Goal: Obtain resource: Obtain resource

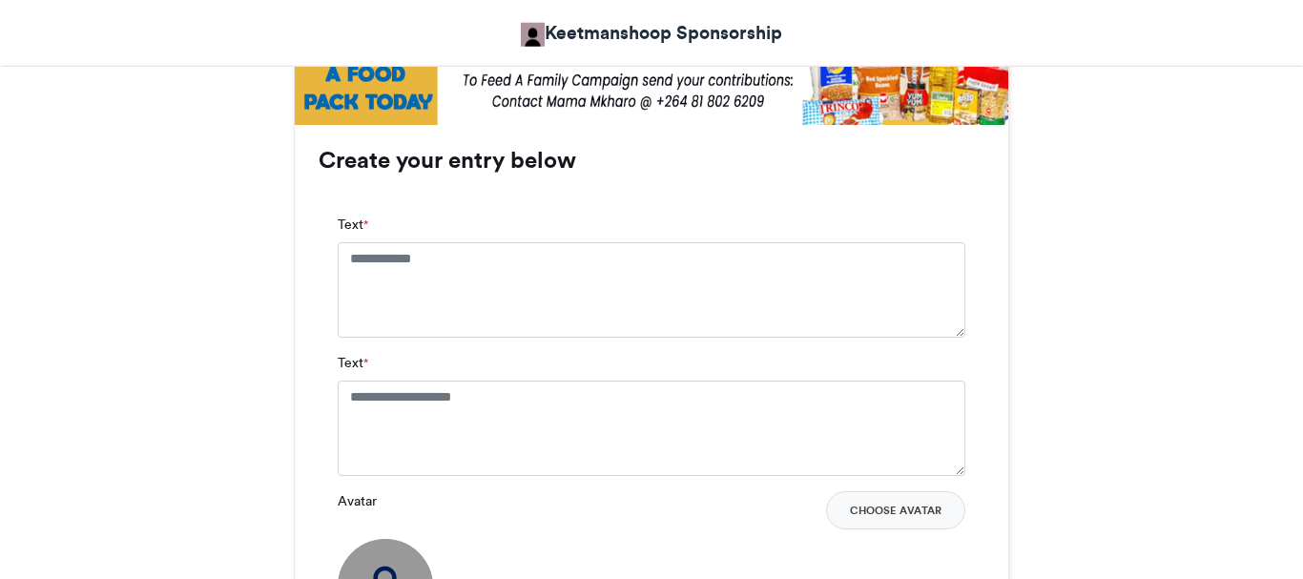
scroll to position [1225, 0]
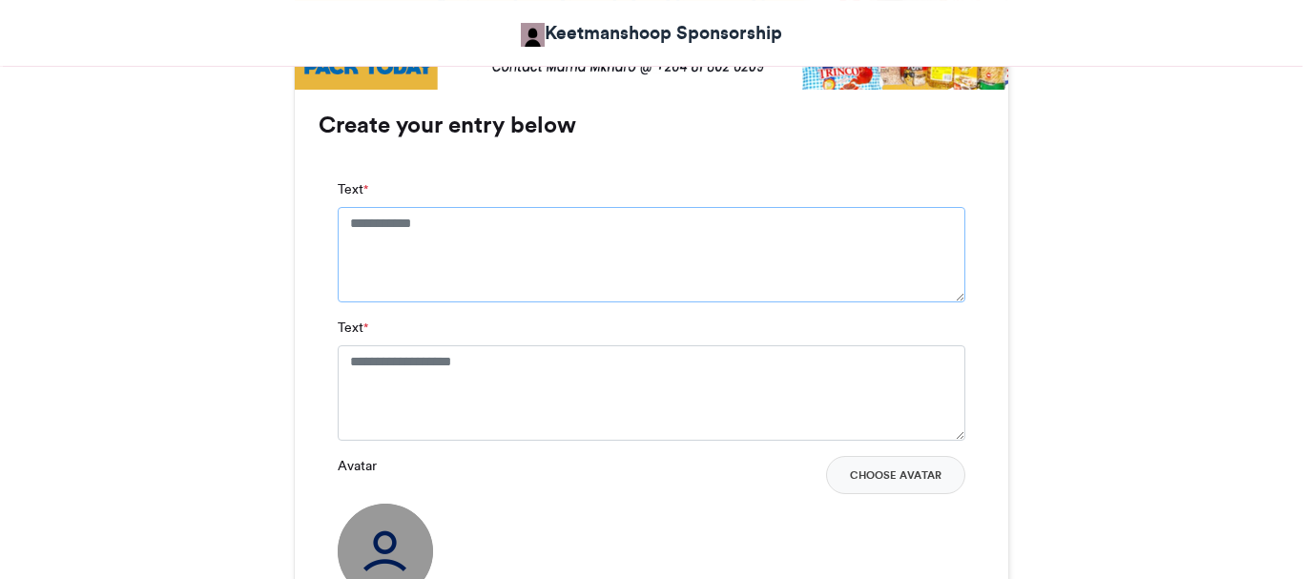
click at [457, 221] on textarea "Text *" at bounding box center [652, 254] width 628 height 95
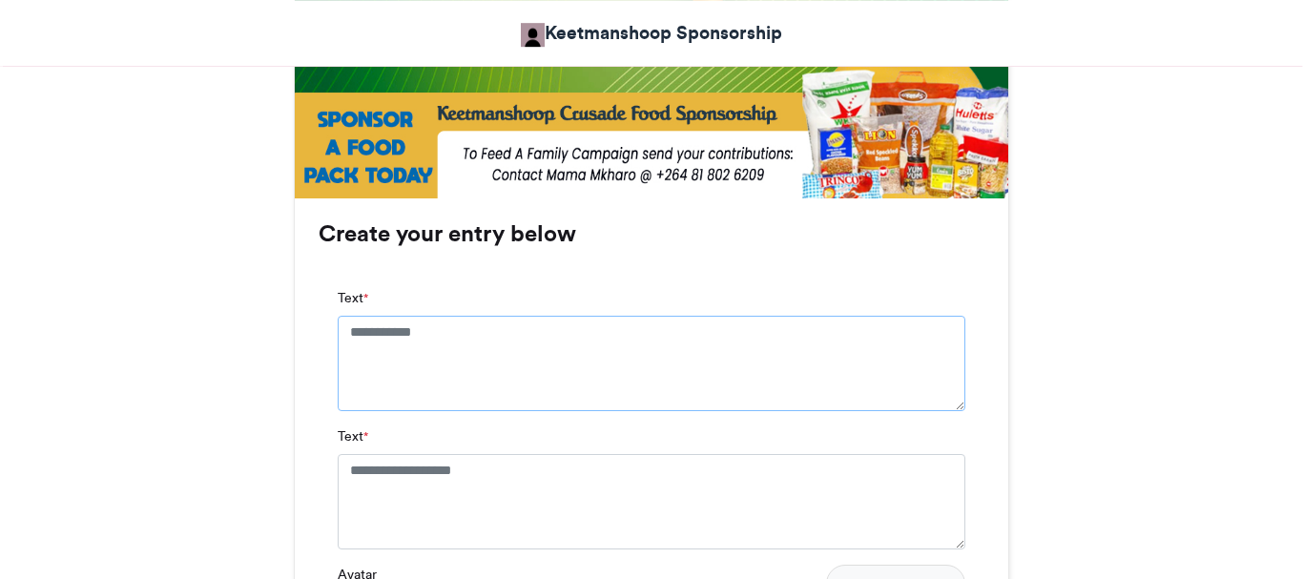
scroll to position [1120, 0]
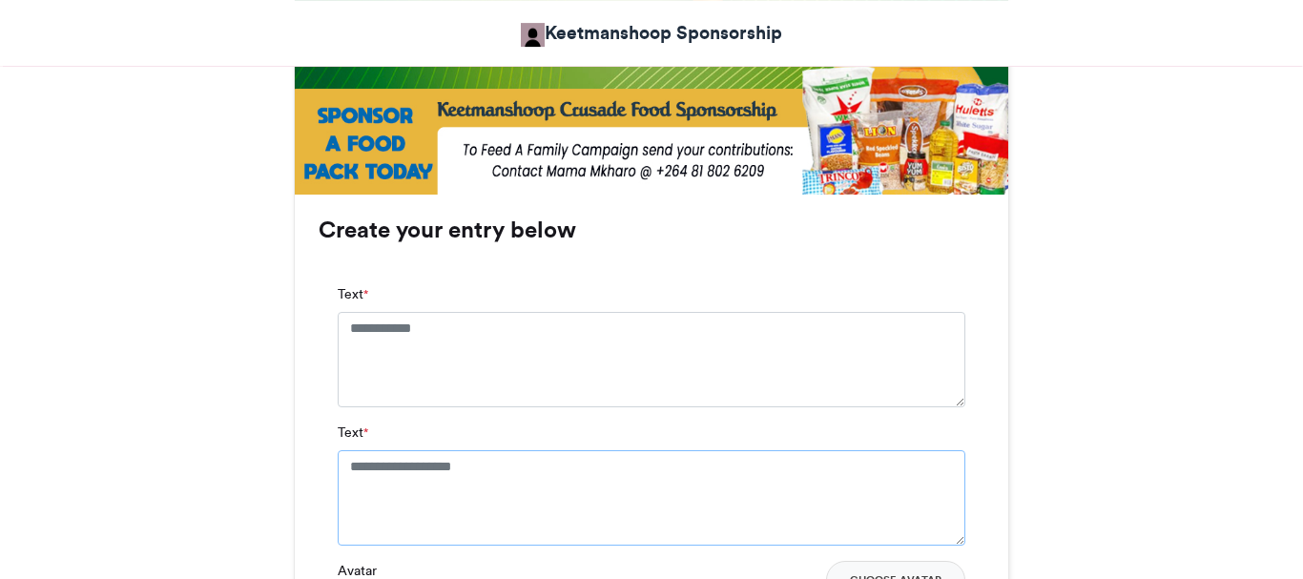
click at [529, 478] on textarea "Text *" at bounding box center [652, 497] width 628 height 95
click at [439, 327] on textarea "Text *" at bounding box center [652, 359] width 628 height 95
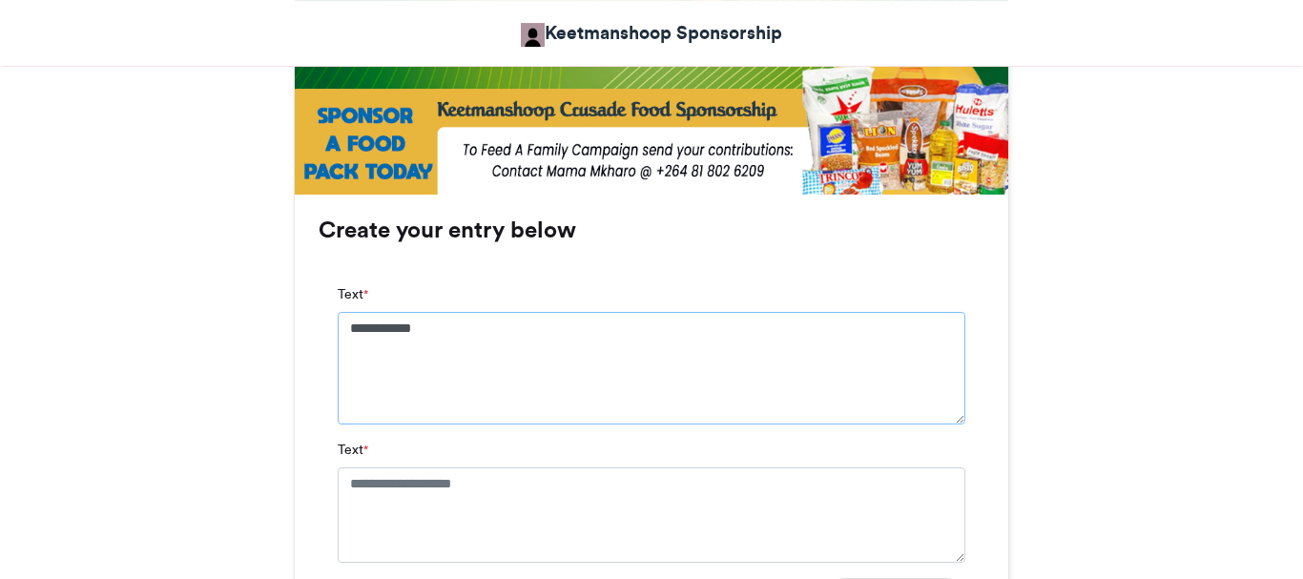
type textarea "**********"
click at [400, 501] on textarea "Text *" at bounding box center [652, 514] width 628 height 95
paste textarea "**********"
click at [373, 487] on textarea "**********" at bounding box center [652, 523] width 628 height 113
click at [499, 488] on textarea "**********" at bounding box center [652, 523] width 628 height 113
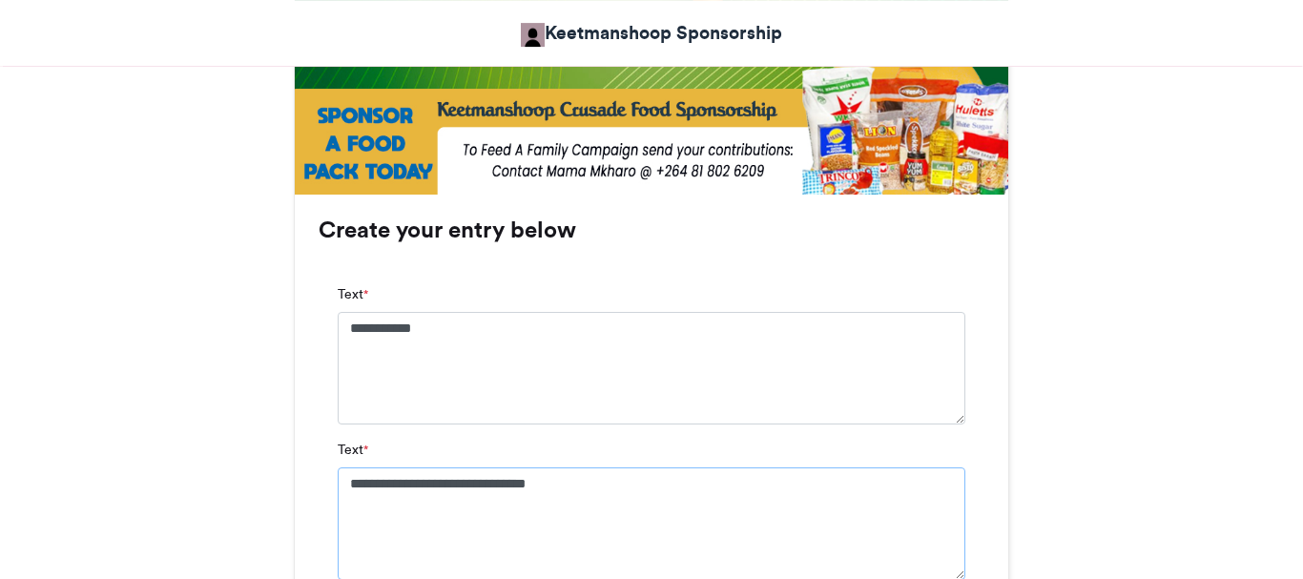
click at [499, 488] on textarea "**********" at bounding box center [652, 523] width 628 height 113
click at [604, 485] on textarea "**********" at bounding box center [652, 523] width 628 height 113
type textarea "**********"
click at [933, 352] on textarea "**********" at bounding box center [652, 368] width 628 height 113
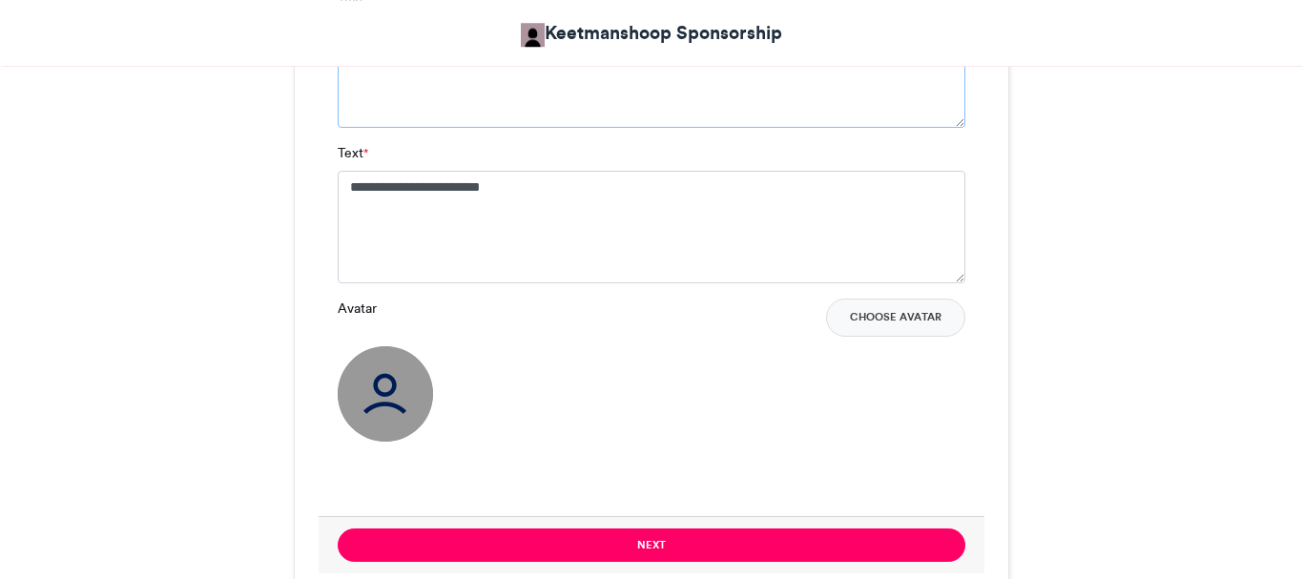
scroll to position [1468, 0]
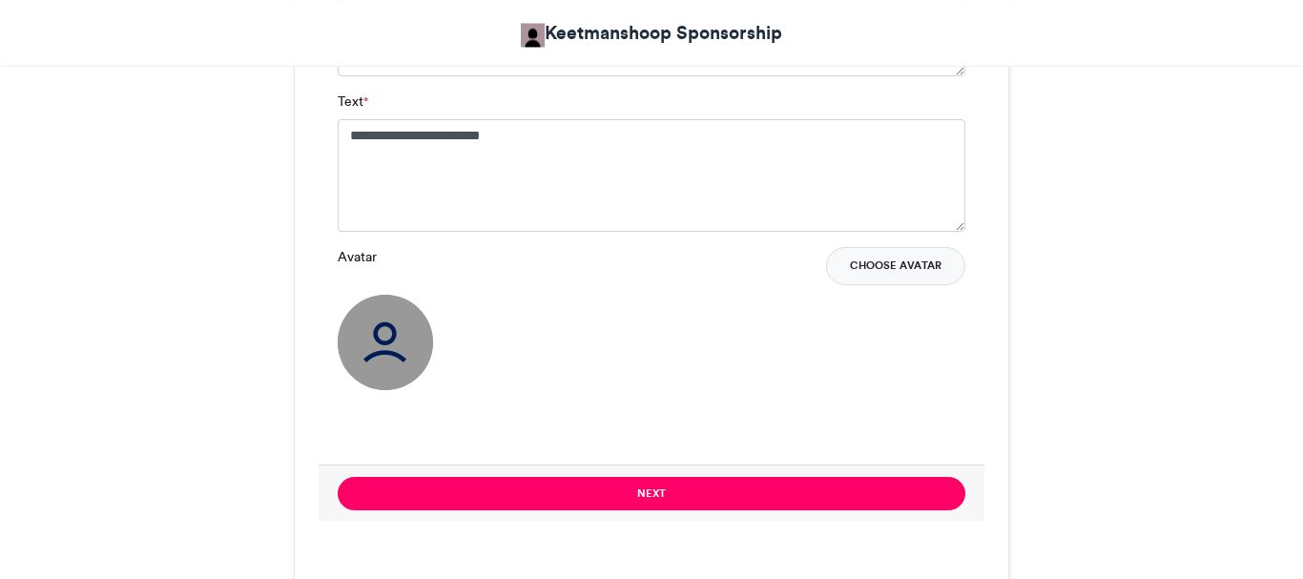
click at [874, 262] on button "Choose Avatar" at bounding box center [895, 266] width 139 height 38
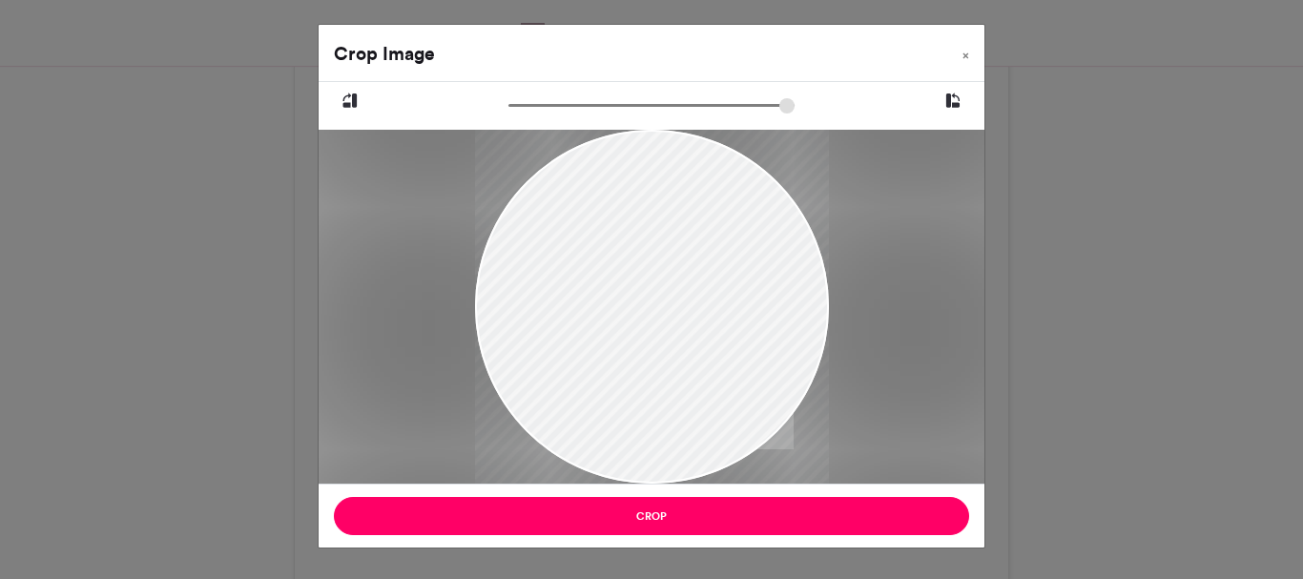
drag, startPoint x: 651, startPoint y: 325, endPoint x: 576, endPoint y: 378, distance: 91.1
click at [576, 378] on div at bounding box center [652, 349] width 354 height 440
drag, startPoint x: 516, startPoint y: 108, endPoint x: 602, endPoint y: 109, distance: 85.9
type input "******"
click at [602, 109] on input "zoom" at bounding box center [651, 105] width 286 height 18
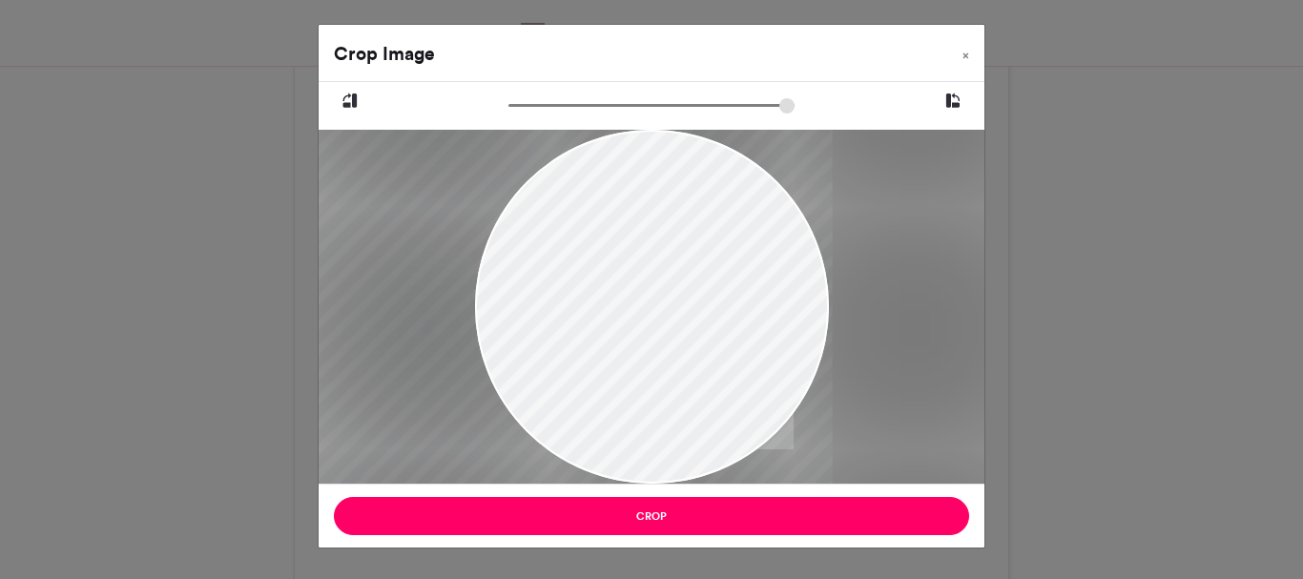
drag, startPoint x: 678, startPoint y: 331, endPoint x: 556, endPoint y: 398, distance: 139.2
click at [556, 398] on div at bounding box center [531, 446] width 604 height 750
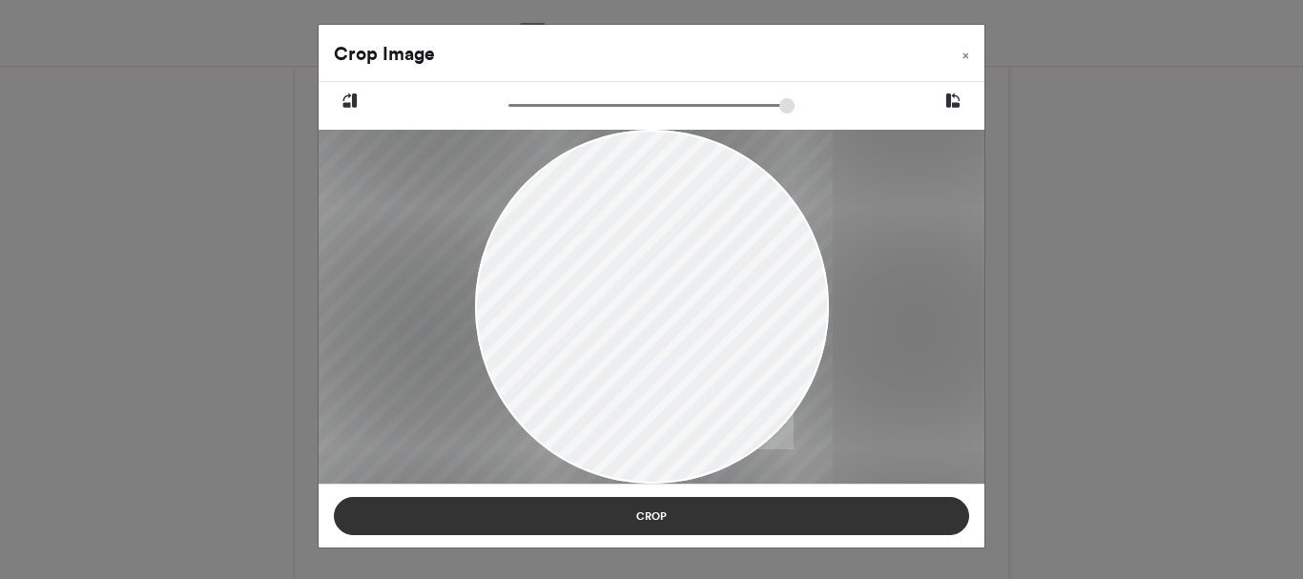
click at [604, 515] on button "Crop" at bounding box center [651, 516] width 635 height 38
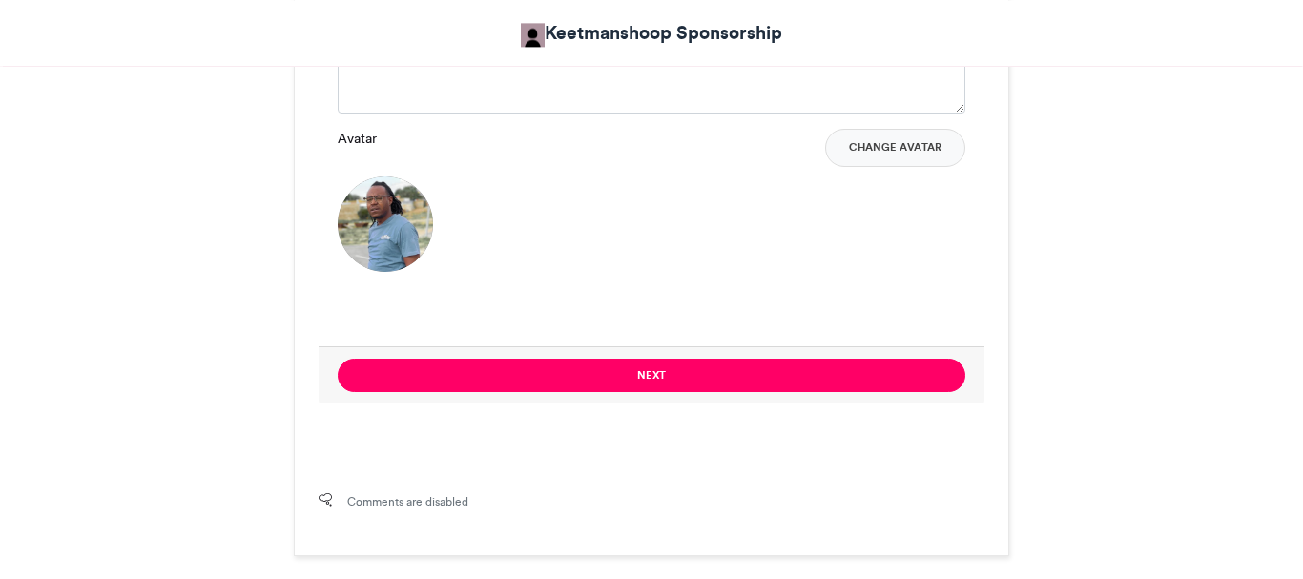
scroll to position [1594, 0]
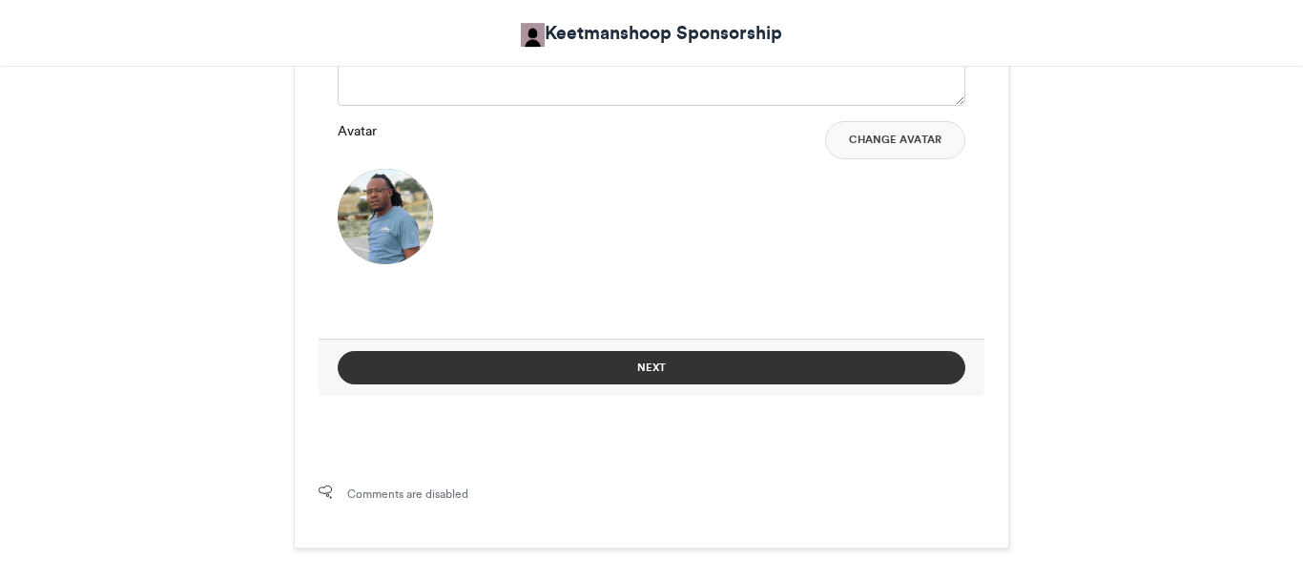
click at [715, 364] on button "Next" at bounding box center [652, 367] width 628 height 33
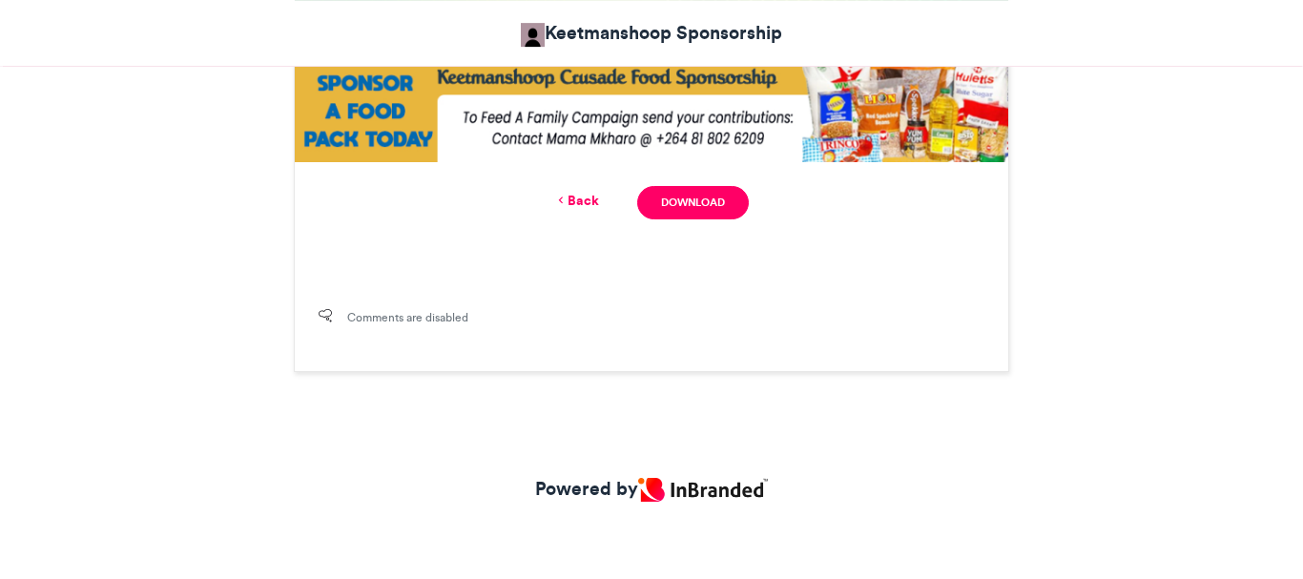
scroll to position [1016, 0]
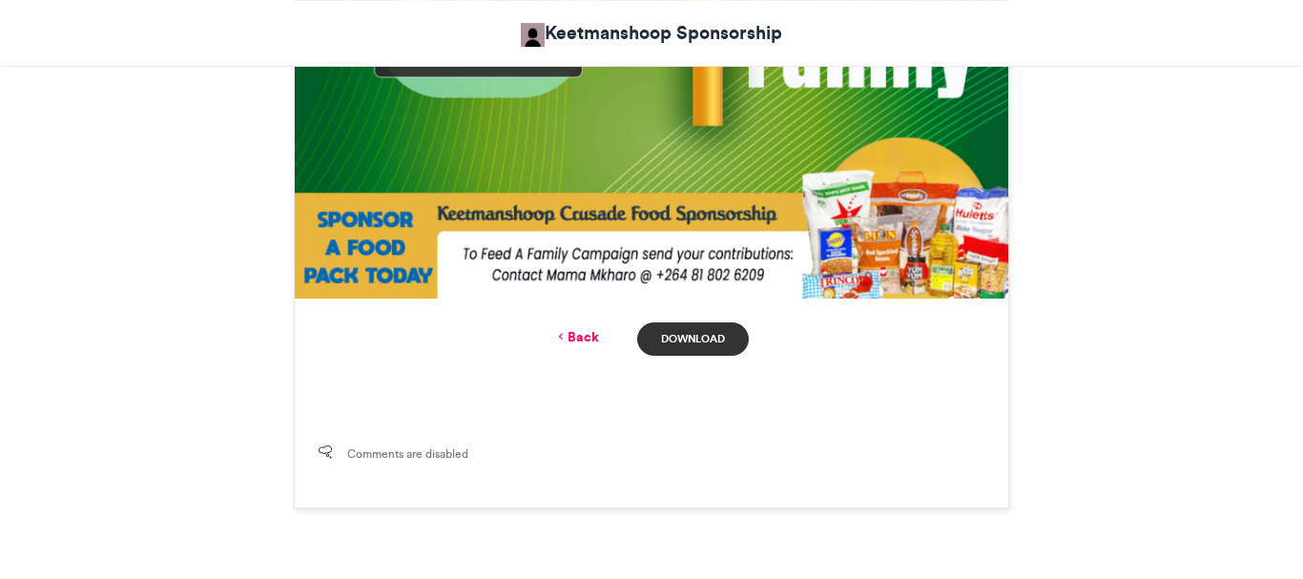
click at [679, 339] on link "Download" at bounding box center [693, 338] width 112 height 33
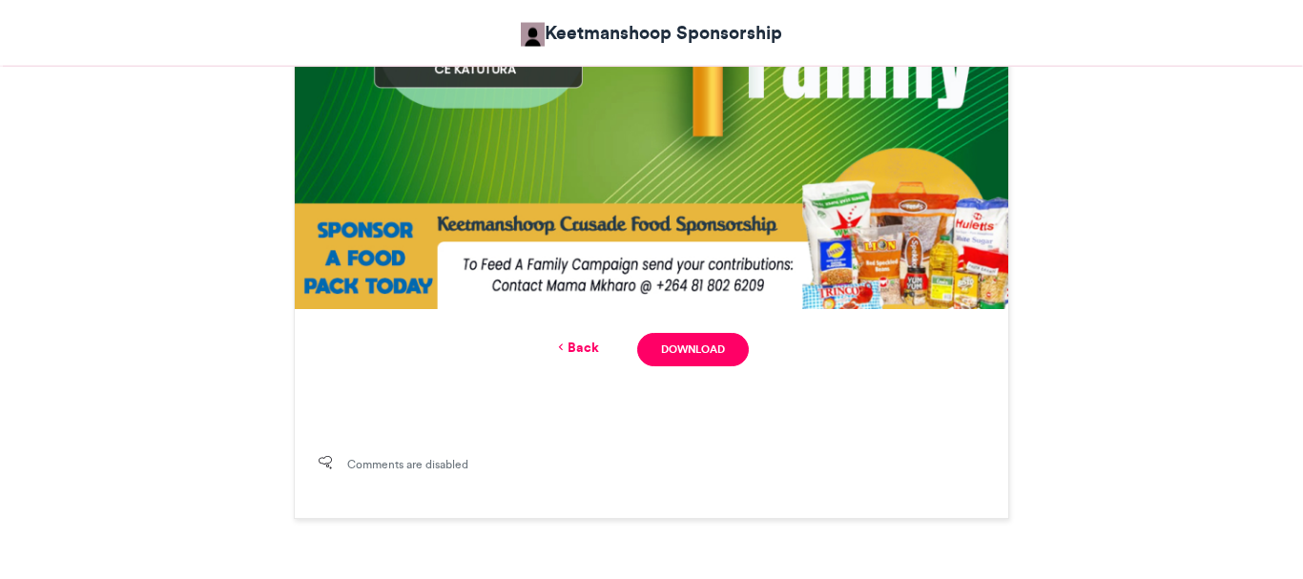
scroll to position [1009, 0]
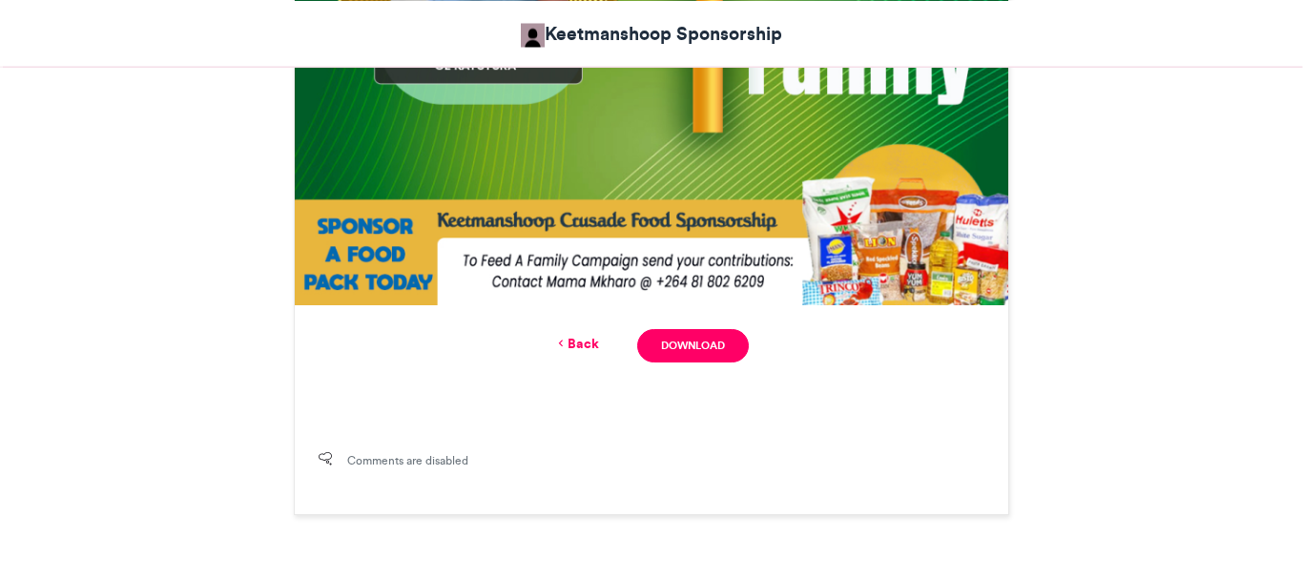
click at [579, 336] on link "Back" at bounding box center [576, 344] width 45 height 20
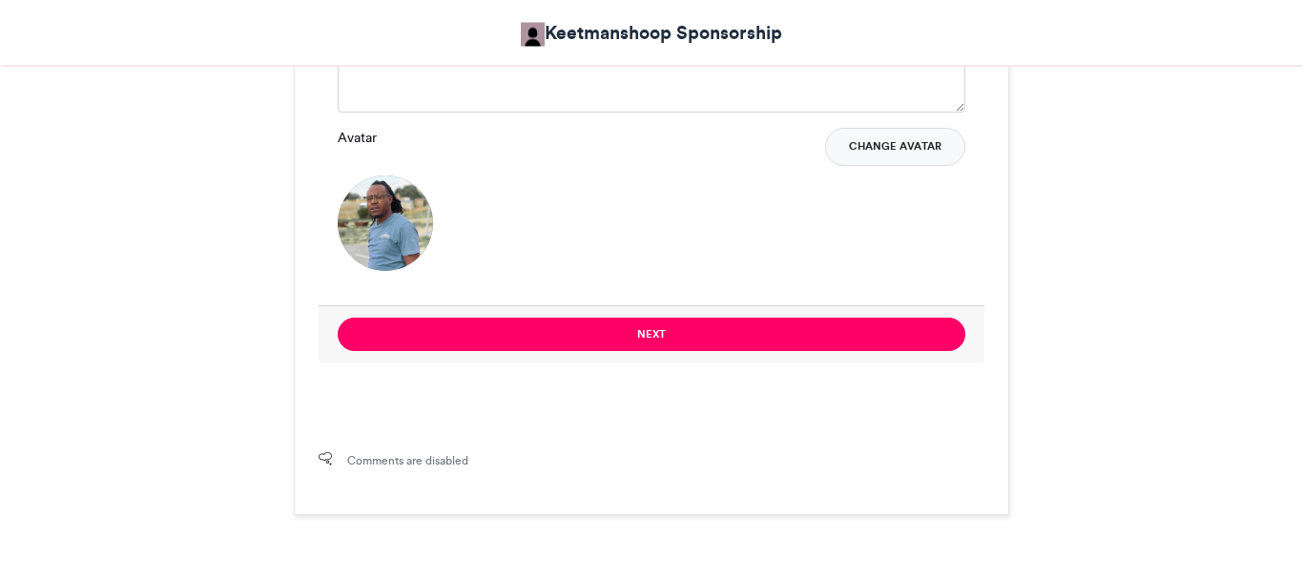
click at [858, 147] on button "Change Avatar" at bounding box center [895, 148] width 140 height 38
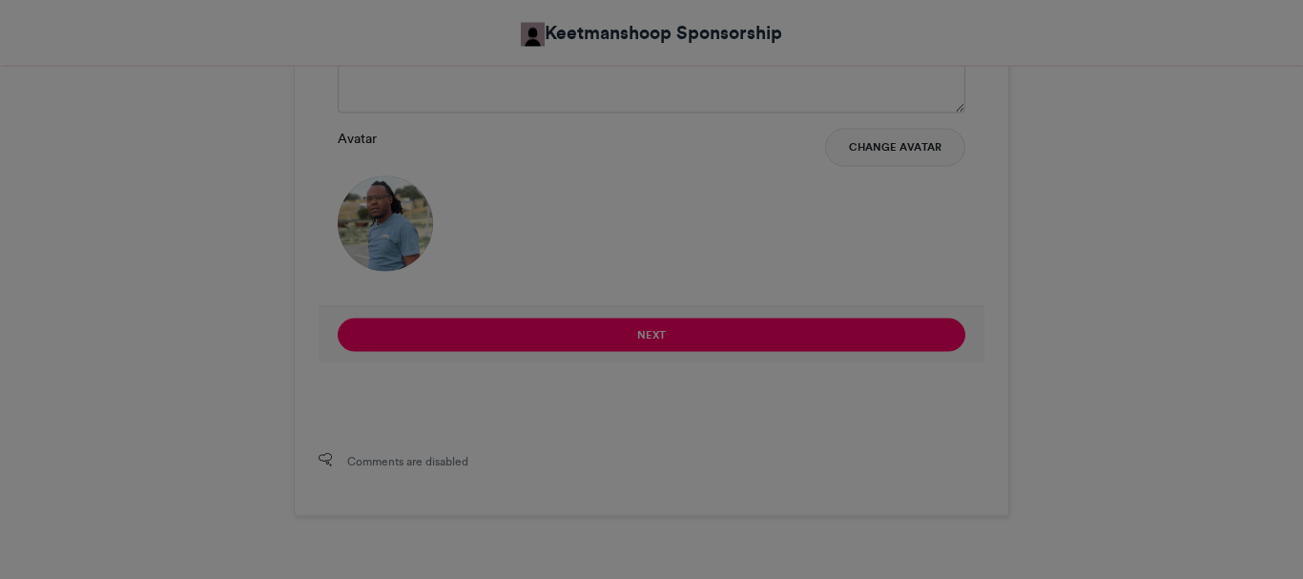
scroll to position [1732, 0]
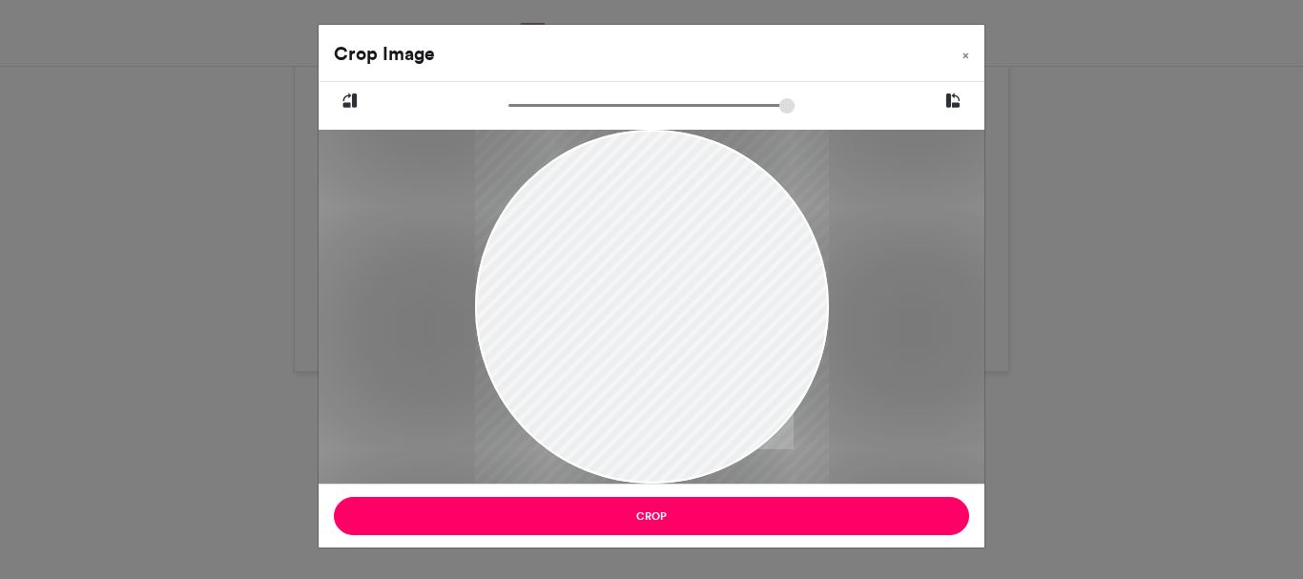
drag, startPoint x: 748, startPoint y: 345, endPoint x: 734, endPoint y: 367, distance: 26.2
click at [734, 367] on div at bounding box center [652, 329] width 354 height 472
click at [741, 359] on div at bounding box center [652, 324] width 354 height 472
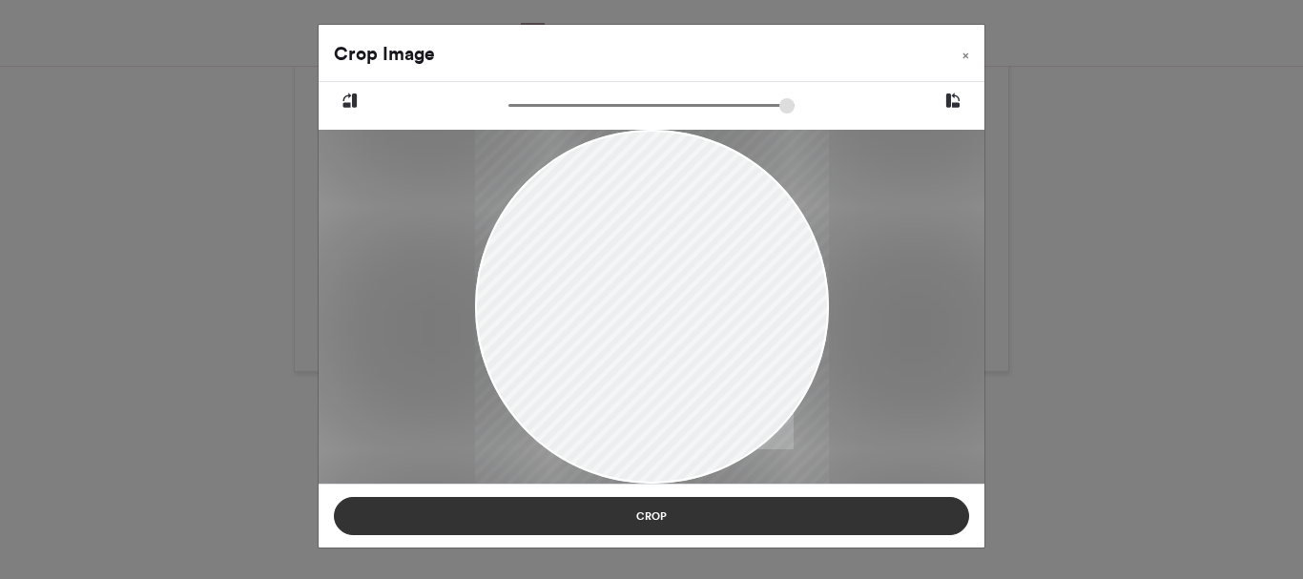
click at [651, 522] on button "Crop" at bounding box center [651, 516] width 635 height 38
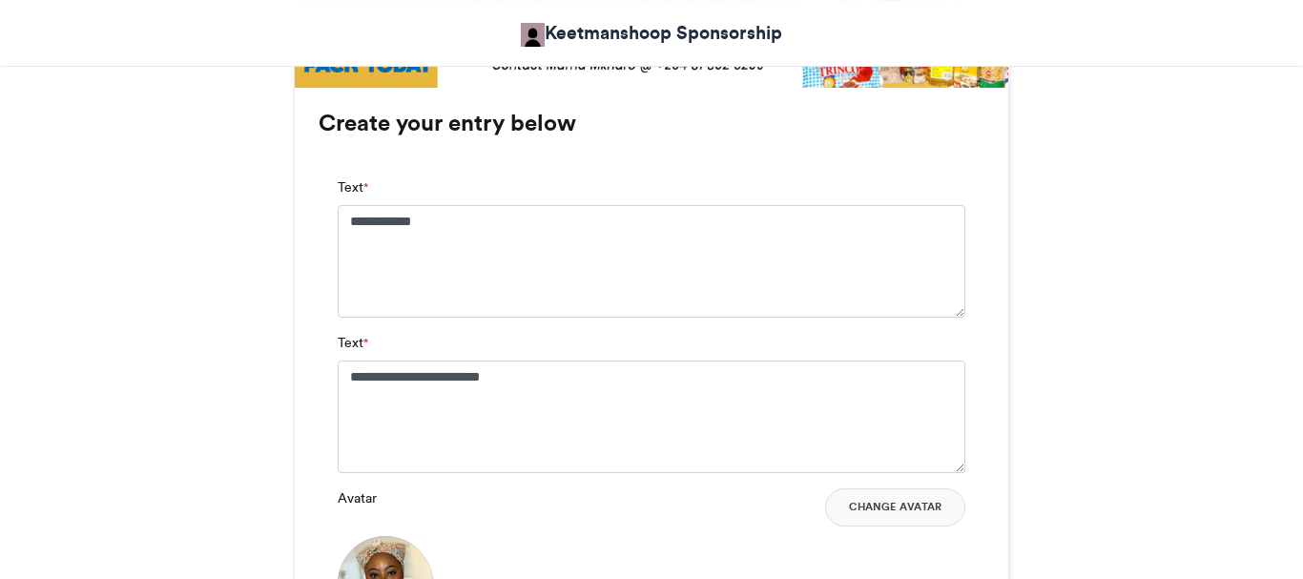
scroll to position [1231, 0]
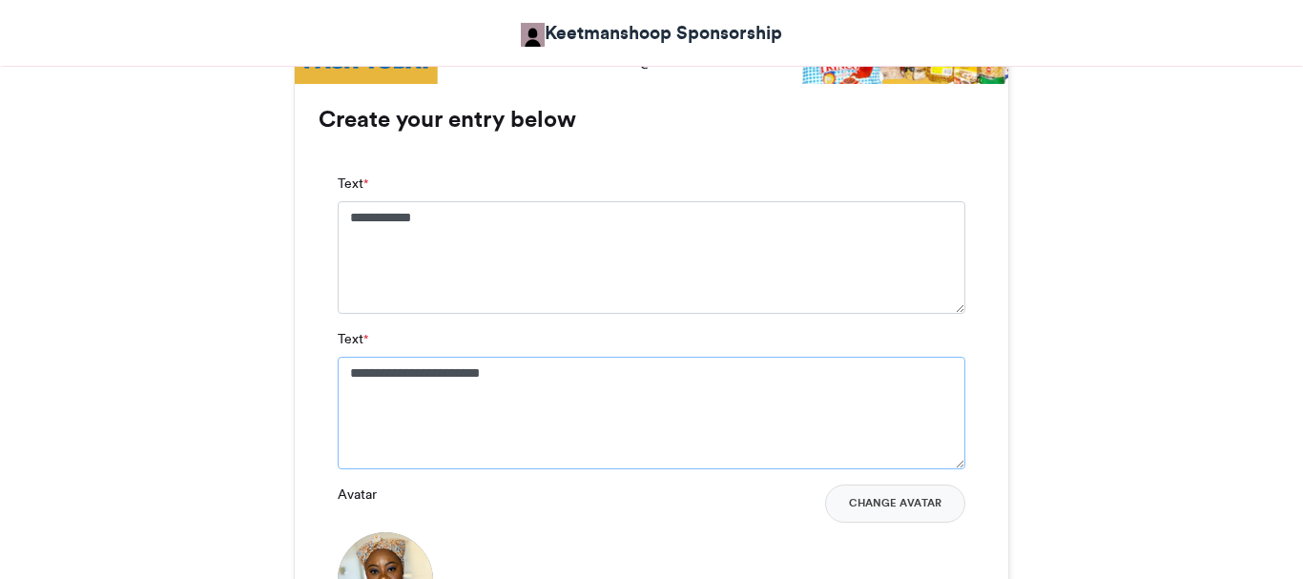
click at [585, 379] on textarea "**********" at bounding box center [652, 413] width 628 height 113
paste textarea "**********"
click at [410, 371] on textarea "**********" at bounding box center [652, 413] width 628 height 113
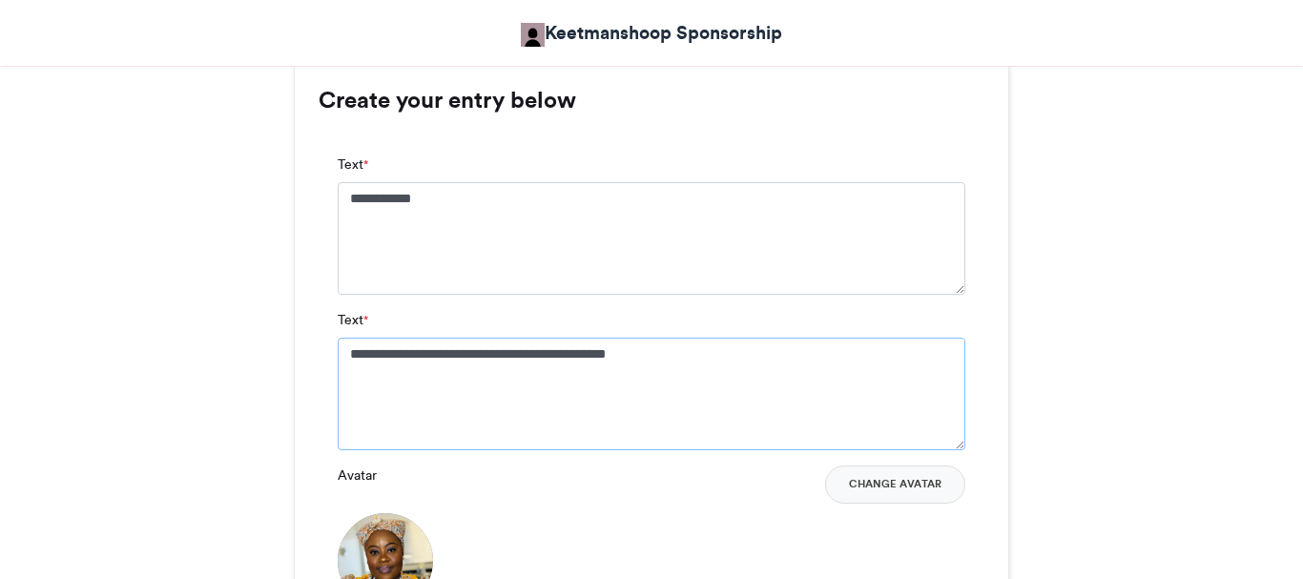
drag, startPoint x: 724, startPoint y: 352, endPoint x: 604, endPoint y: 377, distance: 122.7
click at [604, 377] on textarea "**********" at bounding box center [652, 394] width 628 height 113
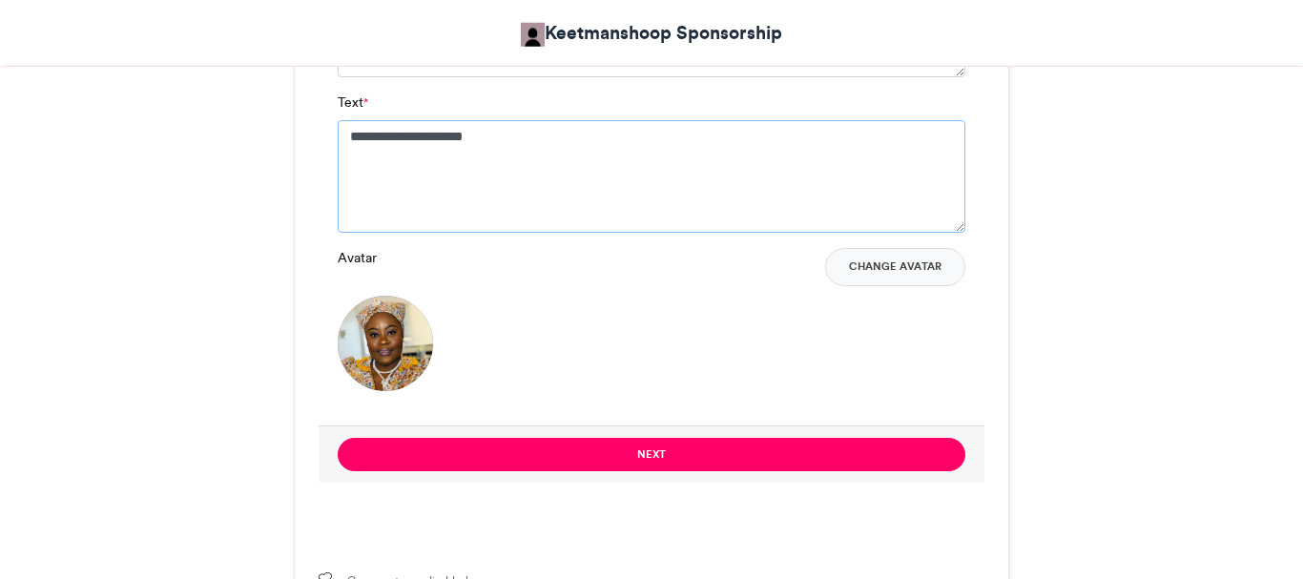
scroll to position [1475, 0]
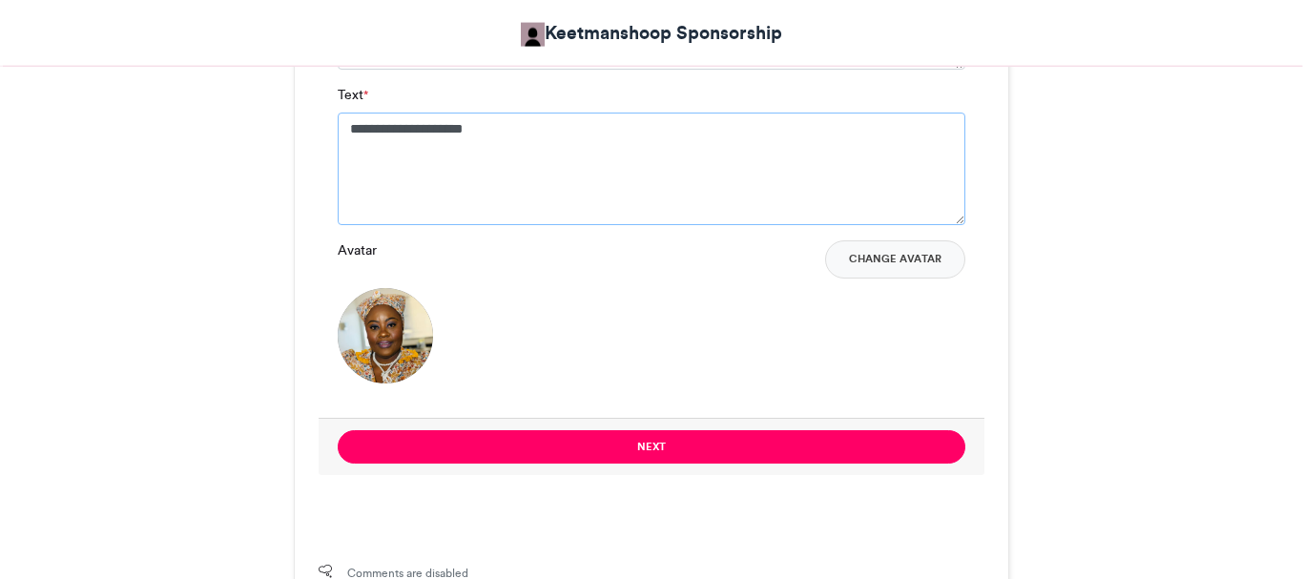
click at [377, 129] on textarea "**********" at bounding box center [652, 169] width 628 height 113
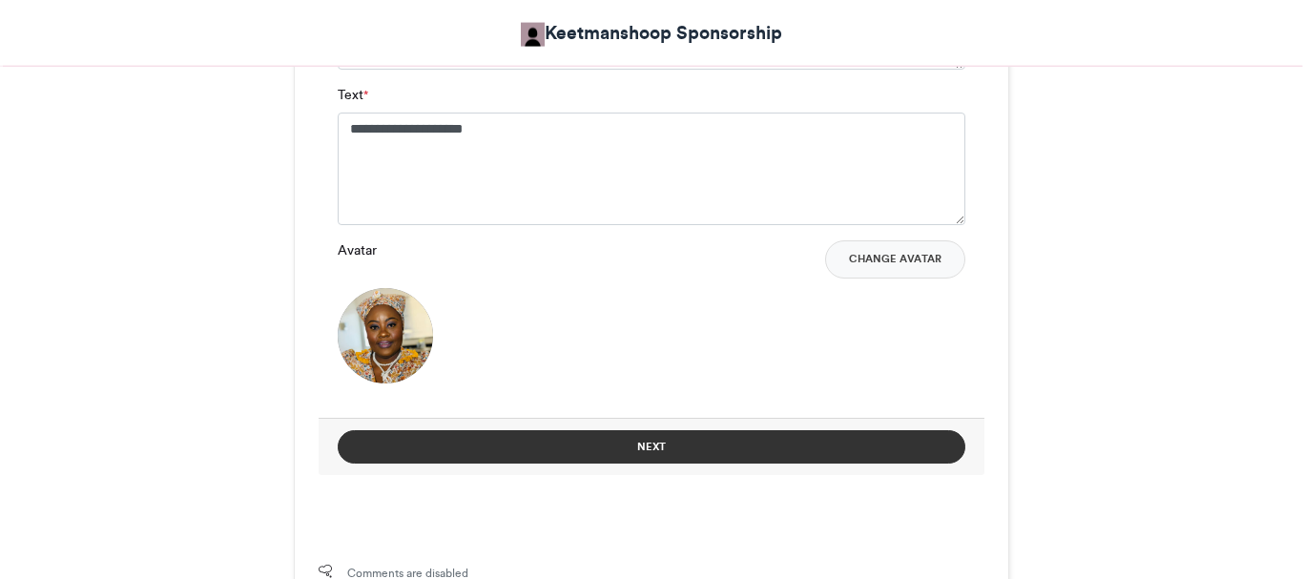
click at [624, 452] on button "Next" at bounding box center [652, 446] width 628 height 33
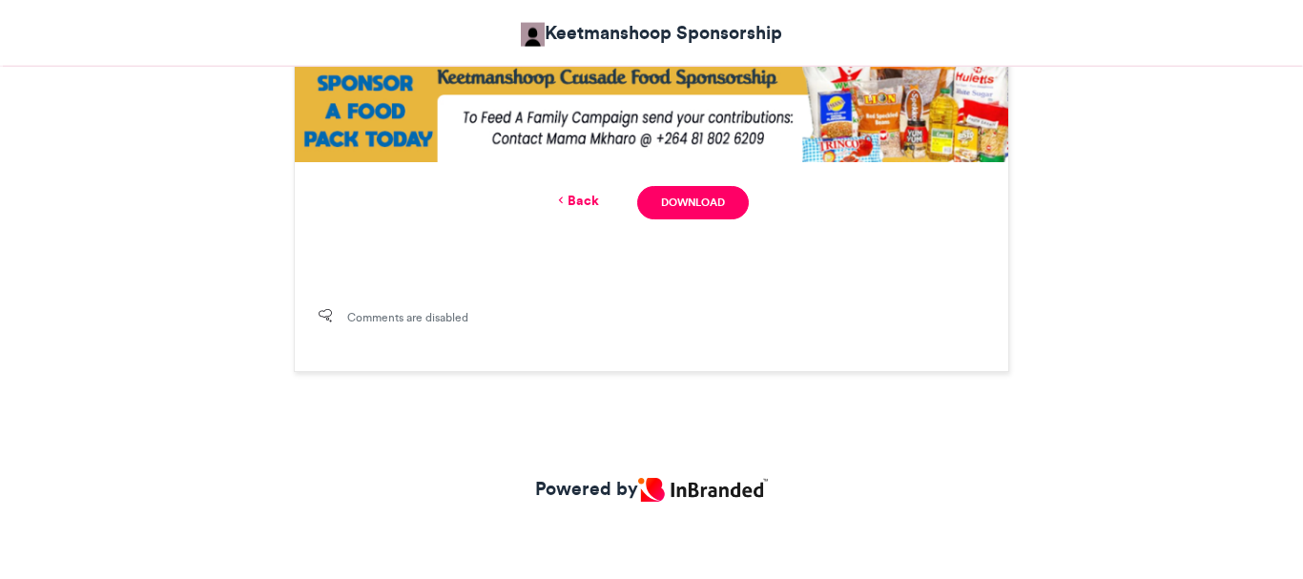
scroll to position [897, 0]
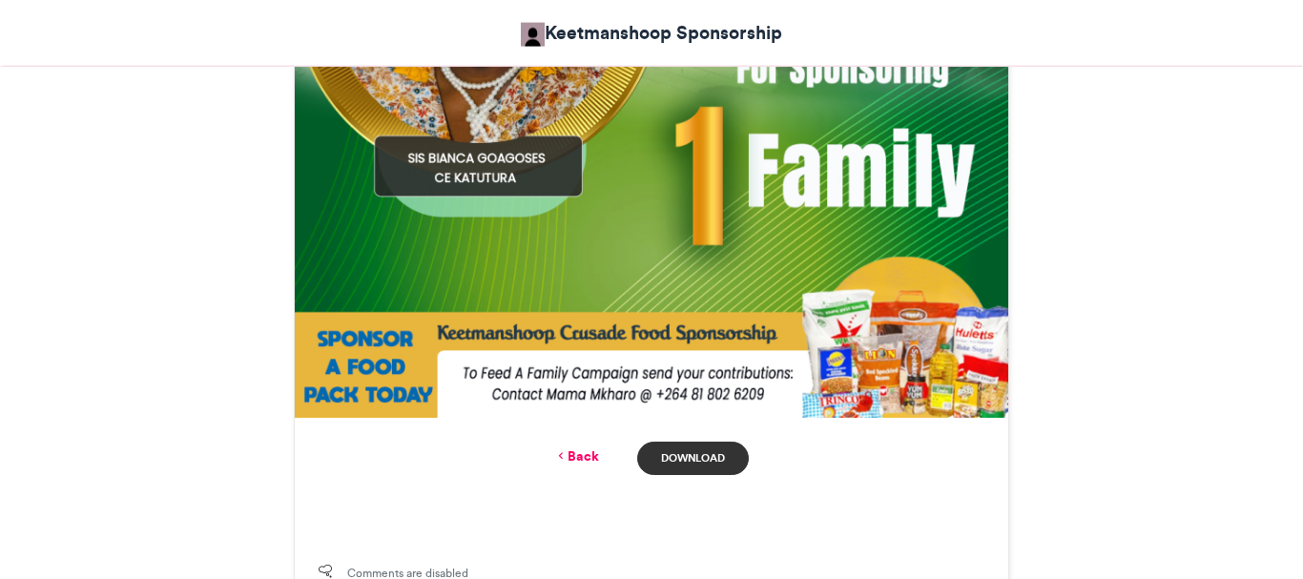
click at [696, 455] on link "Download" at bounding box center [693, 458] width 112 height 33
click at [585, 443] on div "Back Download" at bounding box center [652, 458] width 666 height 33
click at [579, 455] on link "Back" at bounding box center [576, 456] width 45 height 20
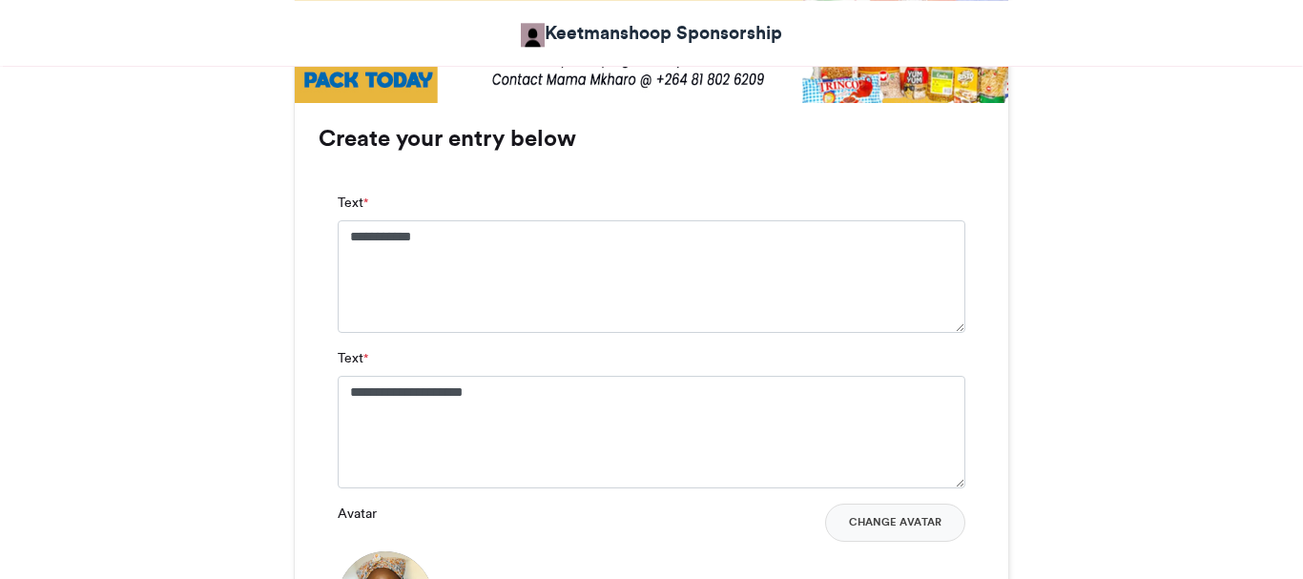
scroll to position [1215, 0]
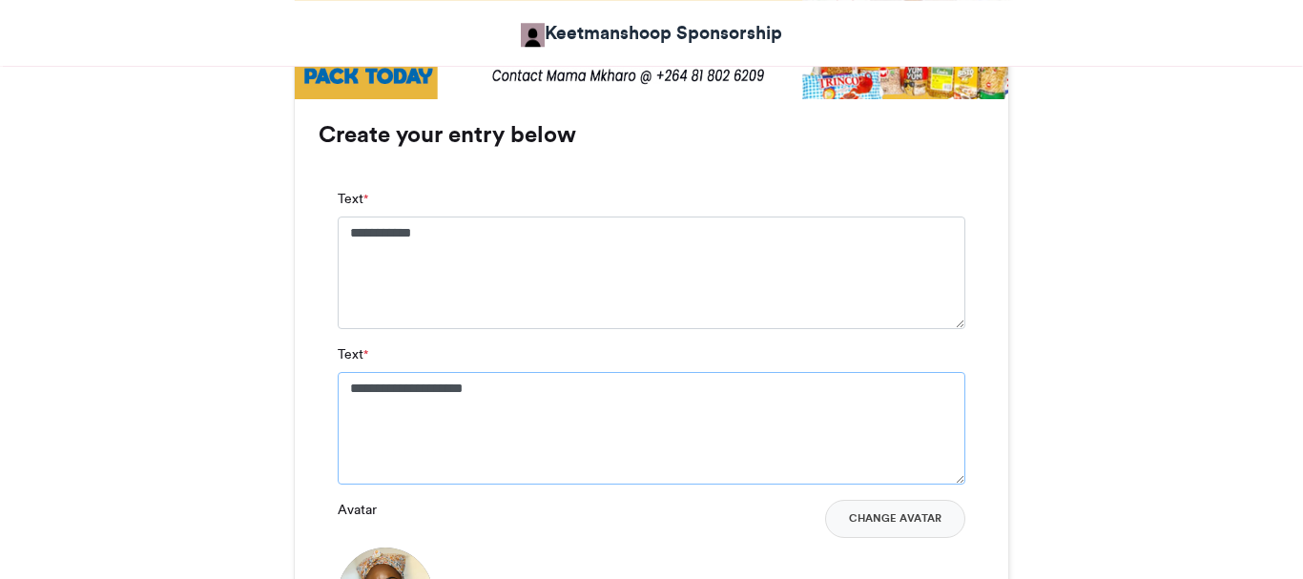
click at [524, 384] on textarea "**********" at bounding box center [652, 428] width 628 height 113
click at [524, 384] on textarea "*****" at bounding box center [652, 428] width 628 height 113
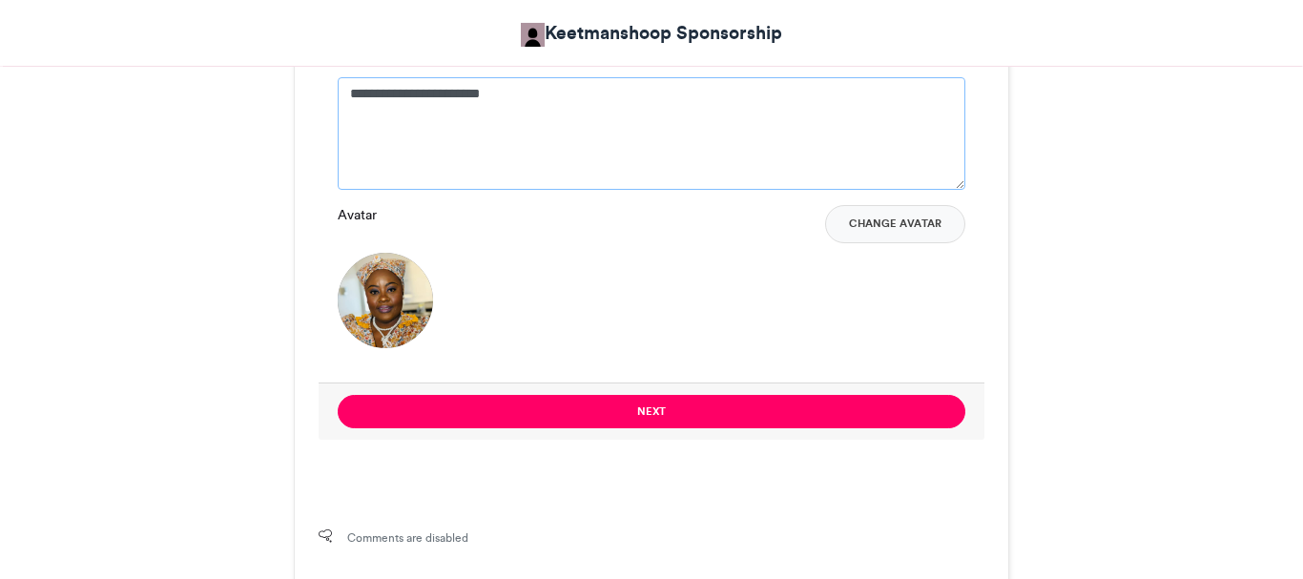
scroll to position [1518, 0]
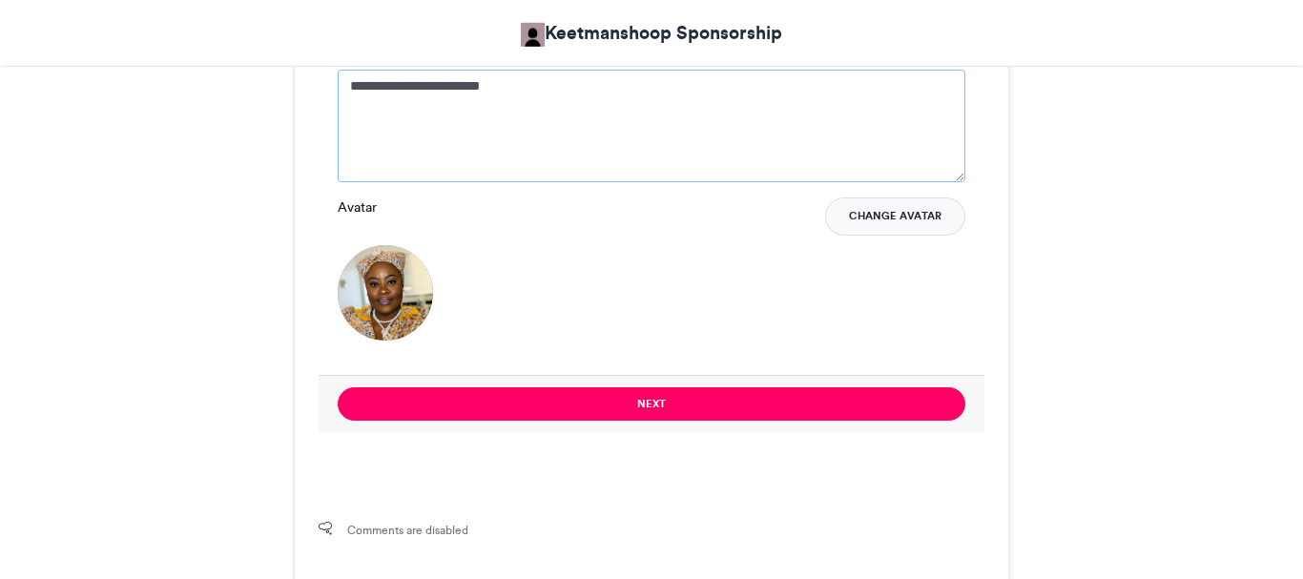
type textarea "**********"
click at [894, 213] on button "Change Avatar" at bounding box center [895, 216] width 140 height 38
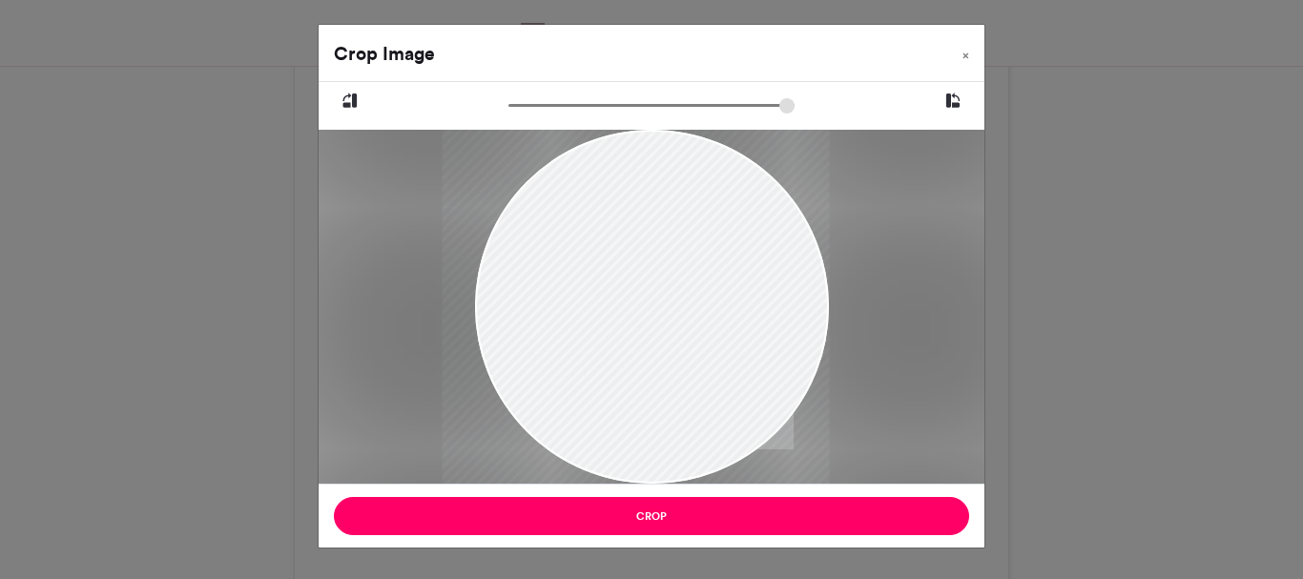
drag, startPoint x: 716, startPoint y: 317, endPoint x: 695, endPoint y: 338, distance: 29.0
click at [695, 338] on div at bounding box center [635, 307] width 387 height 354
click at [966, 55] on span "×" at bounding box center [966, 55] width 7 height 11
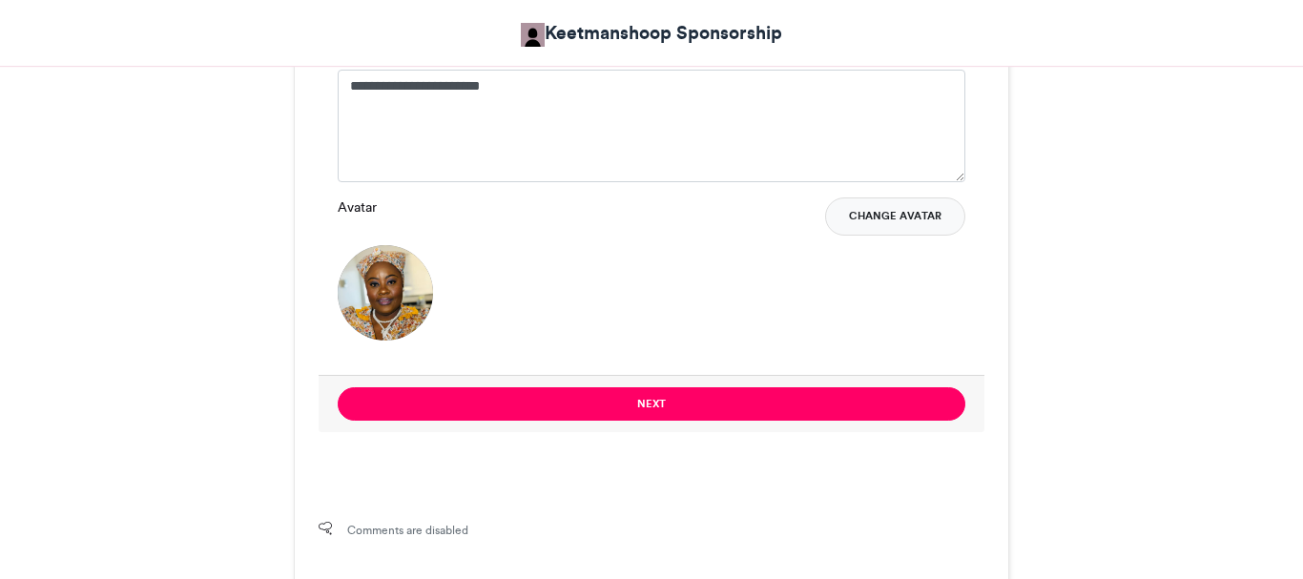
click at [862, 210] on button "Change Avatar" at bounding box center [895, 216] width 140 height 38
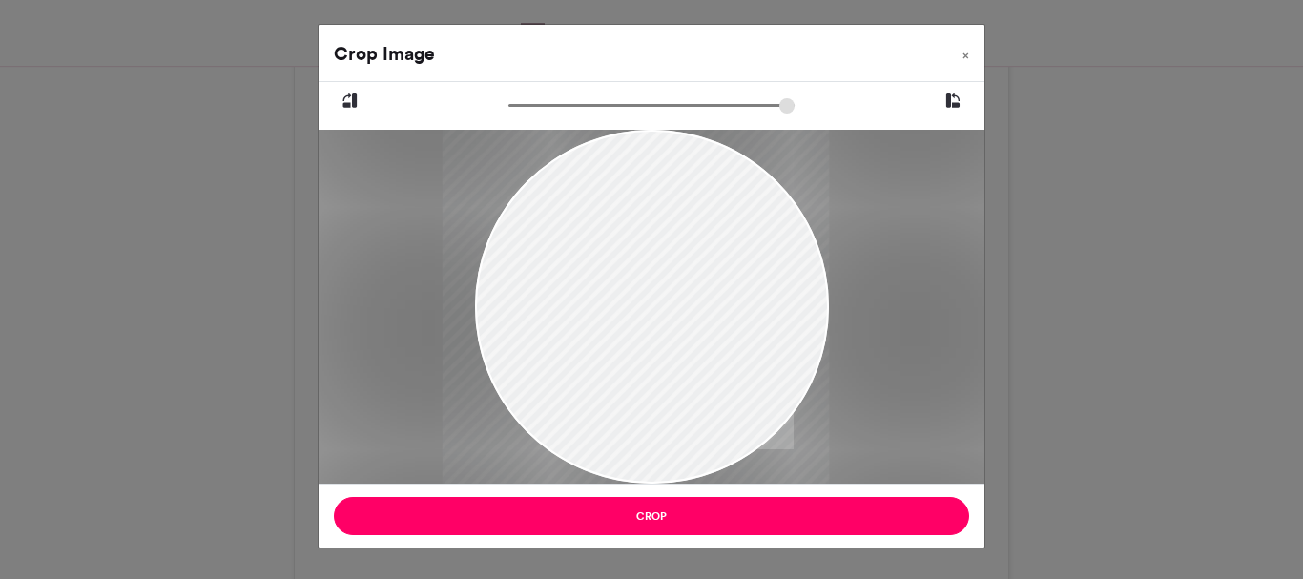
drag, startPoint x: 732, startPoint y: 380, endPoint x: 711, endPoint y: 403, distance: 31.1
click at [711, 403] on div at bounding box center [635, 307] width 386 height 354
click at [968, 52] on span "×" at bounding box center [966, 55] width 7 height 11
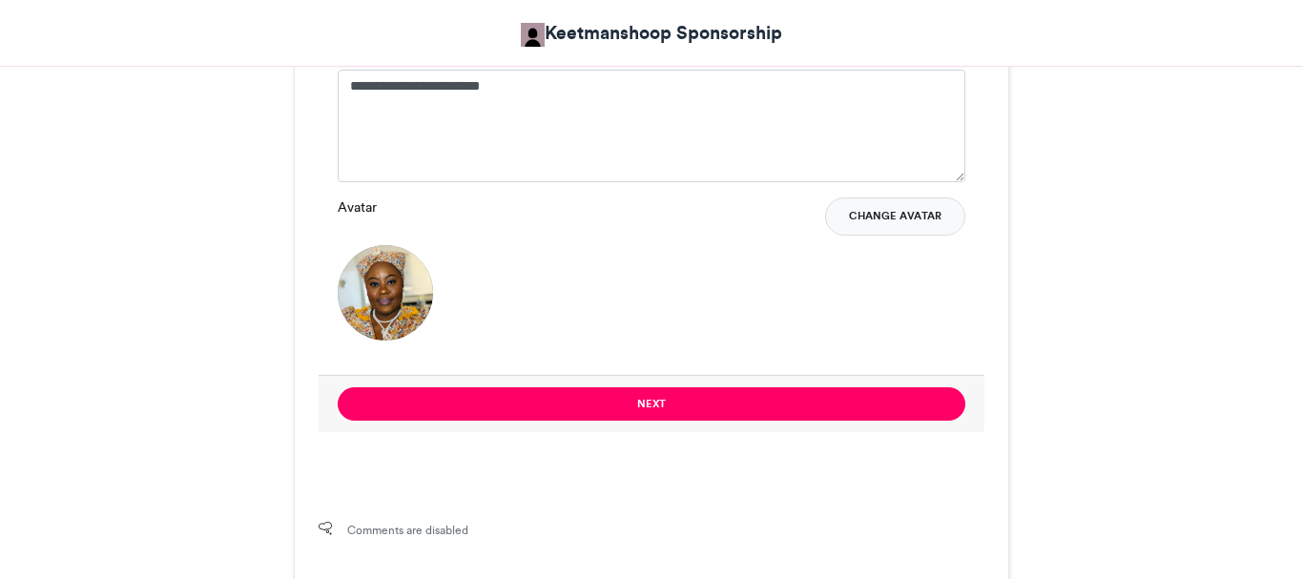
click at [875, 219] on button "Change Avatar" at bounding box center [895, 216] width 140 height 38
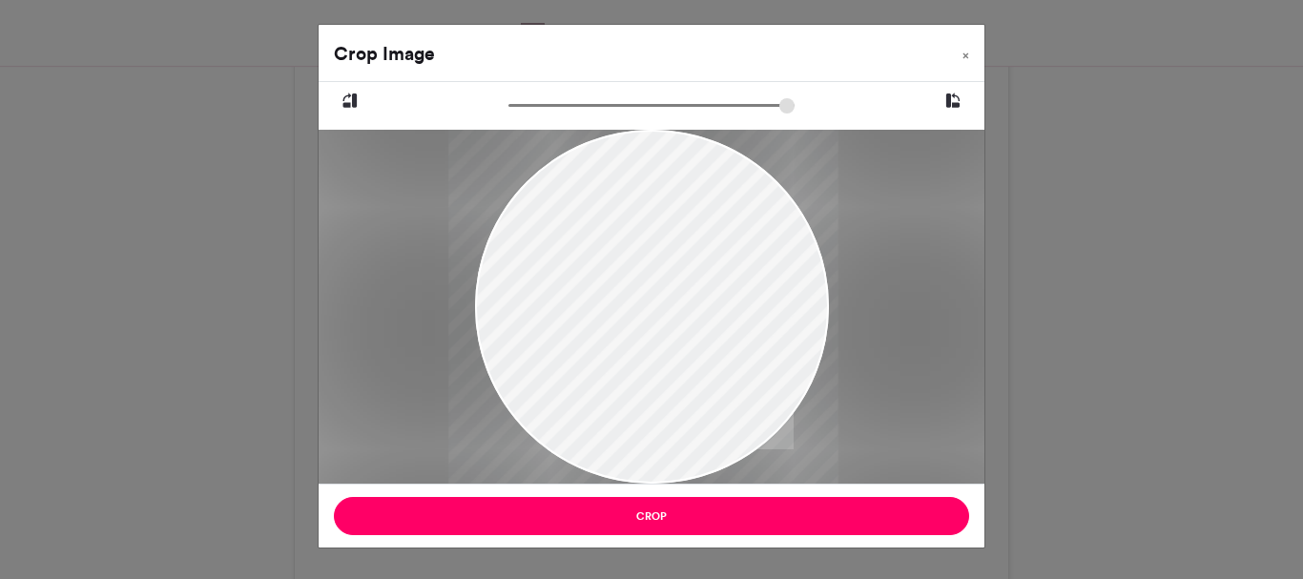
drag, startPoint x: 729, startPoint y: 363, endPoint x: 720, endPoint y: 384, distance: 23.6
click at [720, 384] on div at bounding box center [643, 307] width 390 height 354
click at [966, 52] on span "×" at bounding box center [966, 55] width 7 height 11
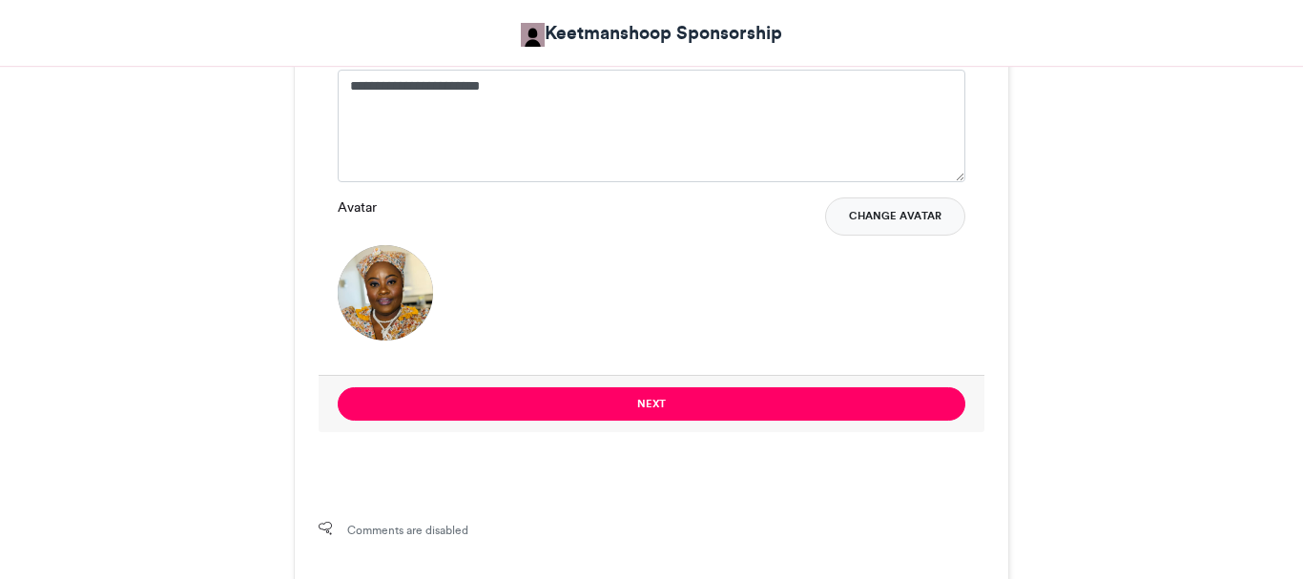
click at [859, 219] on button "Change Avatar" at bounding box center [895, 216] width 140 height 38
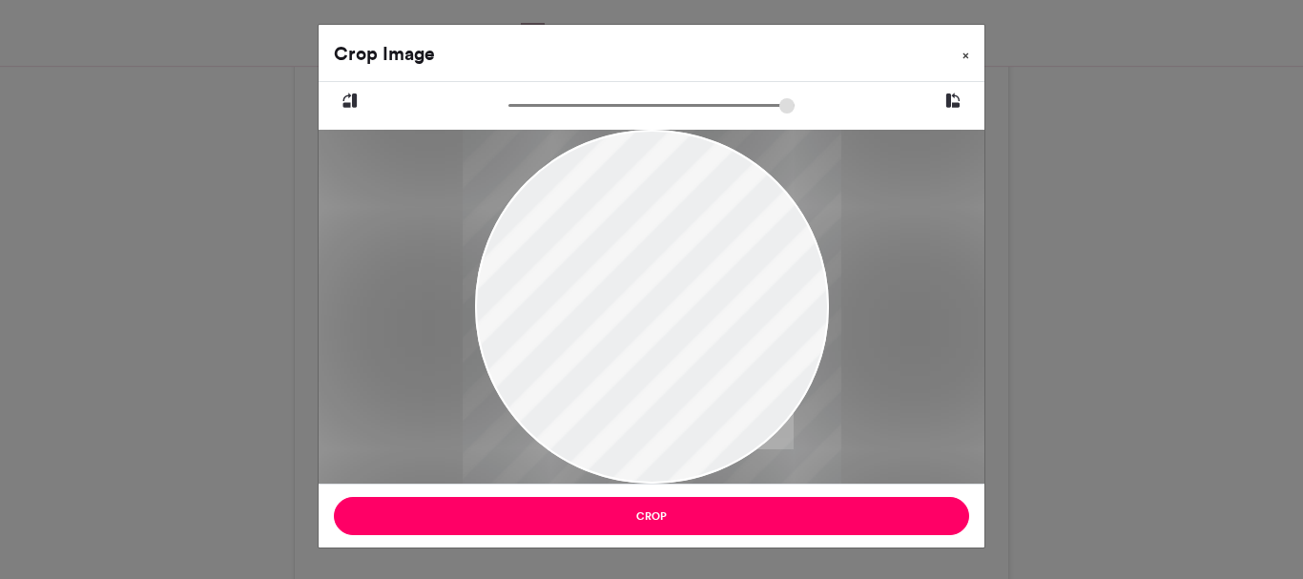
click at [968, 46] on button "×" at bounding box center [965, 51] width 37 height 53
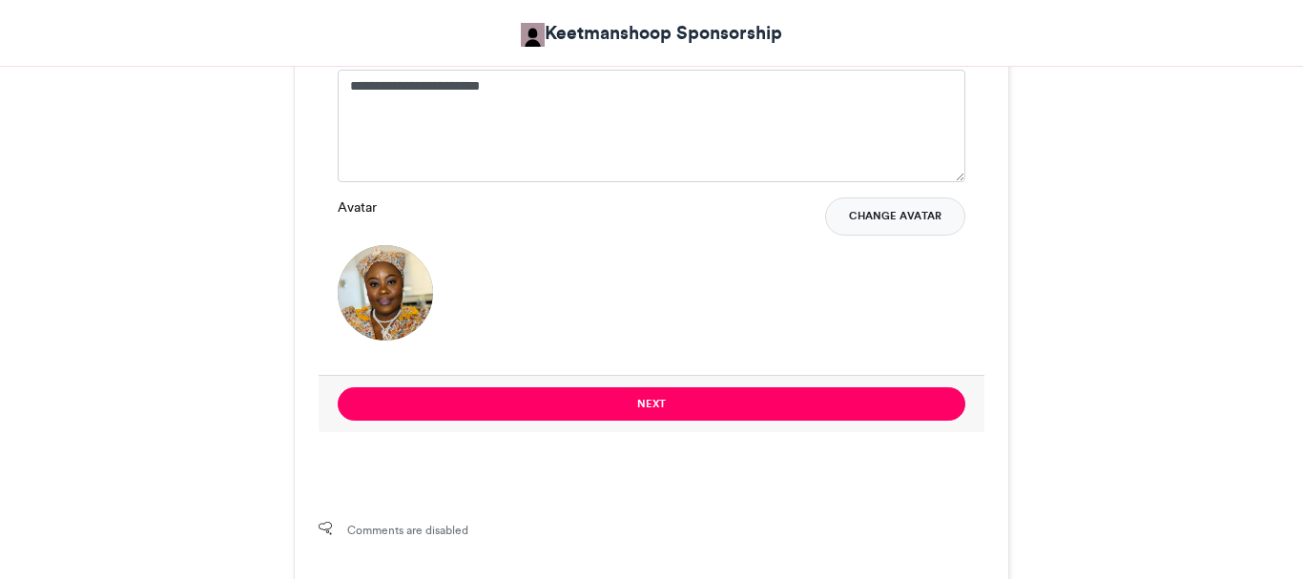
click at [858, 218] on button "Change Avatar" at bounding box center [895, 216] width 140 height 38
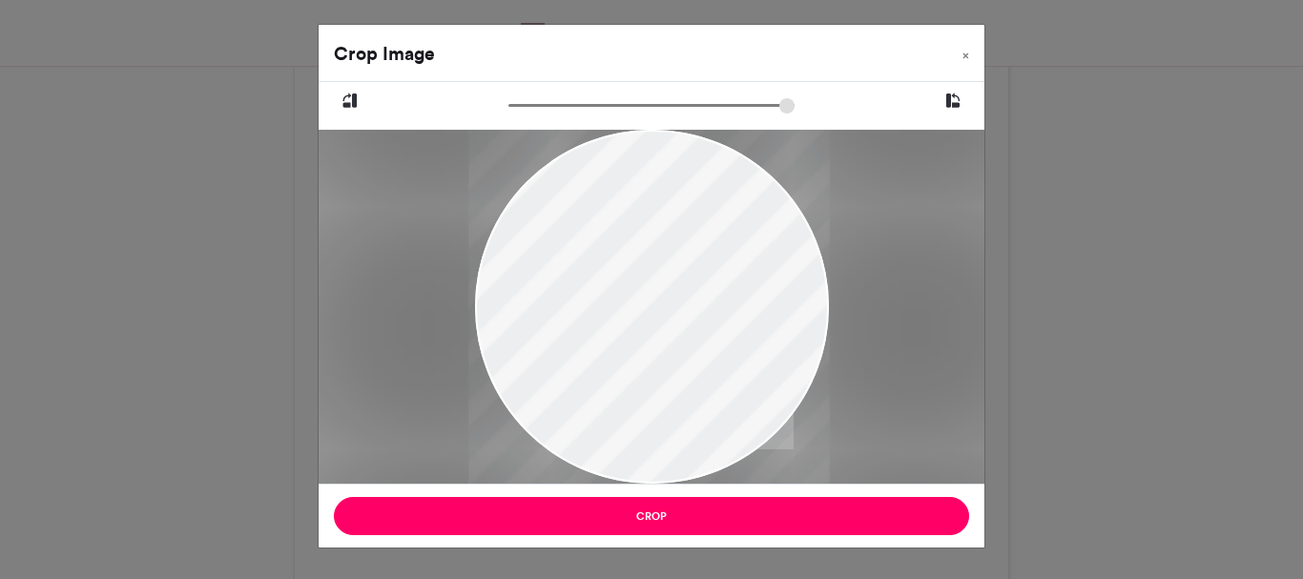
drag, startPoint x: 653, startPoint y: 291, endPoint x: 643, endPoint y: 317, distance: 27.8
click at [643, 317] on div at bounding box center [649, 307] width 362 height 354
click at [967, 51] on span "×" at bounding box center [966, 55] width 7 height 11
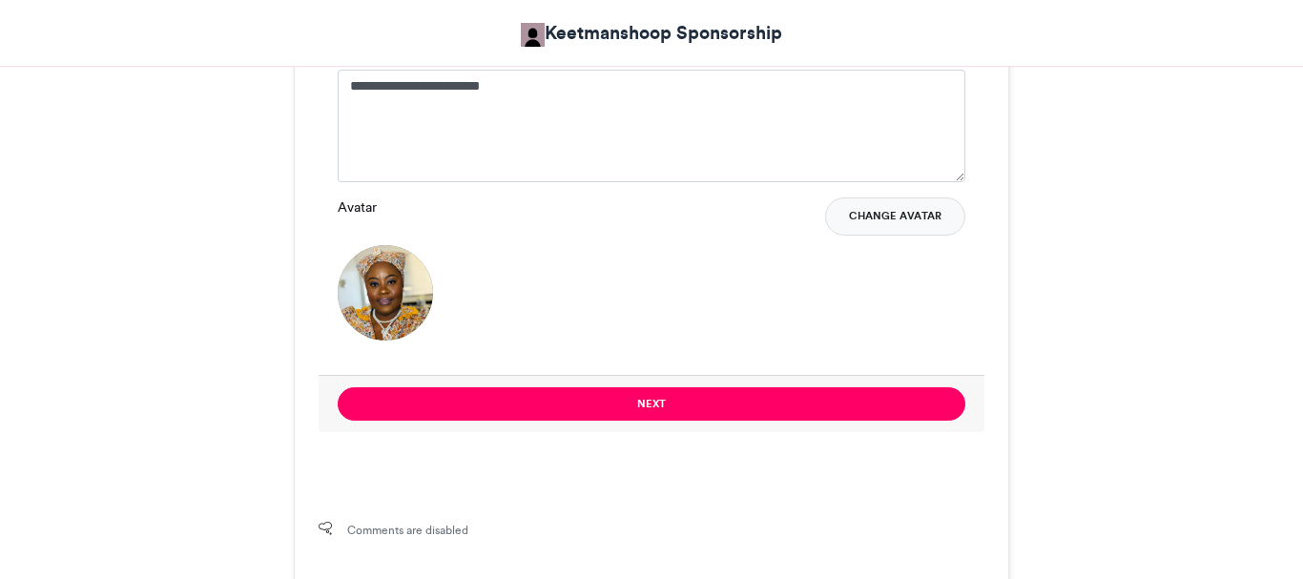
click at [880, 208] on button "Change Avatar" at bounding box center [895, 216] width 140 height 38
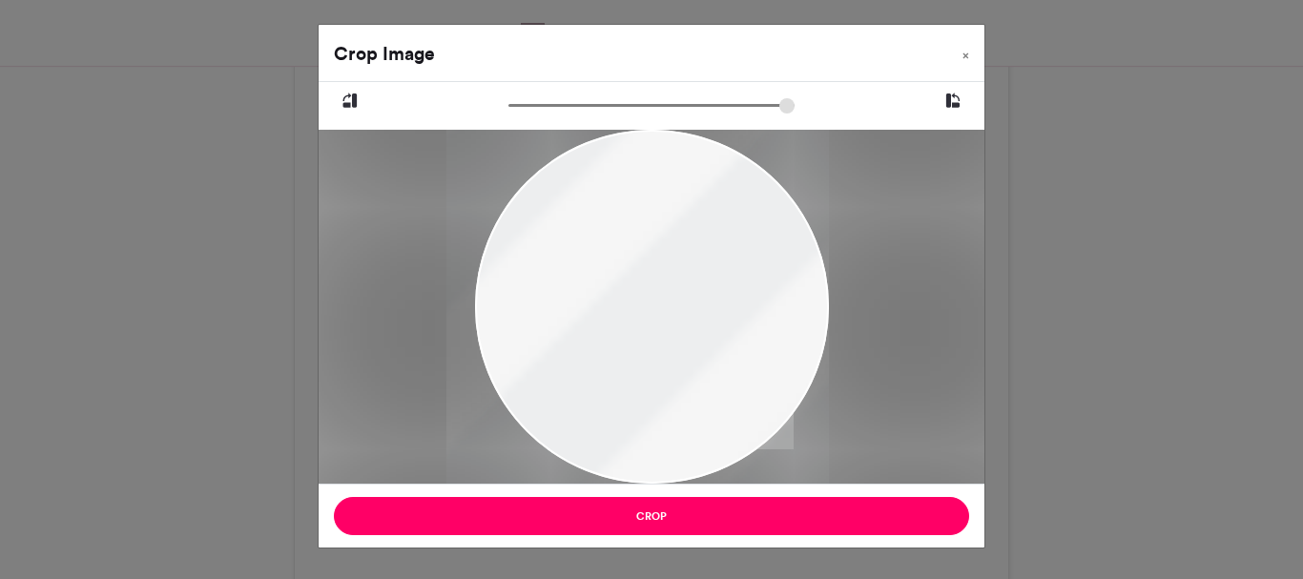
drag, startPoint x: 728, startPoint y: 332, endPoint x: 694, endPoint y: 384, distance: 62.7
click at [694, 384] on div at bounding box center [637, 307] width 383 height 354
click at [966, 59] on span "×" at bounding box center [966, 55] width 7 height 11
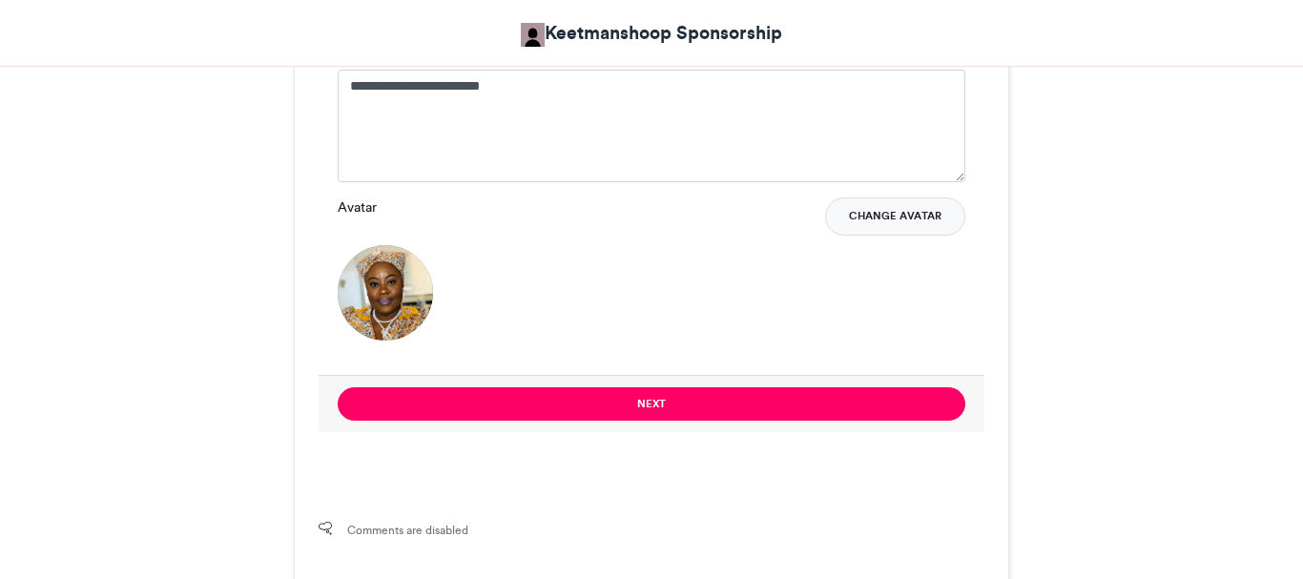
click at [877, 221] on button "Change Avatar" at bounding box center [895, 216] width 140 height 38
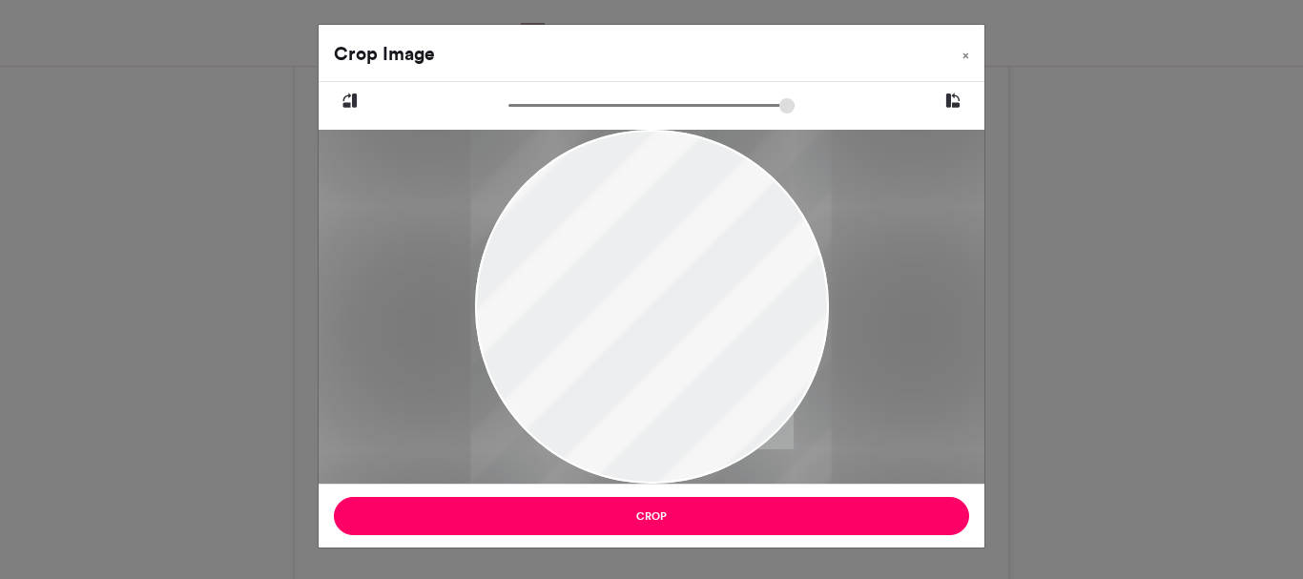
drag, startPoint x: 580, startPoint y: 361, endPoint x: 571, endPoint y: 440, distance: 79.6
click at [571, 440] on div at bounding box center [651, 307] width 362 height 354
click at [966, 52] on span "×" at bounding box center [966, 55] width 7 height 11
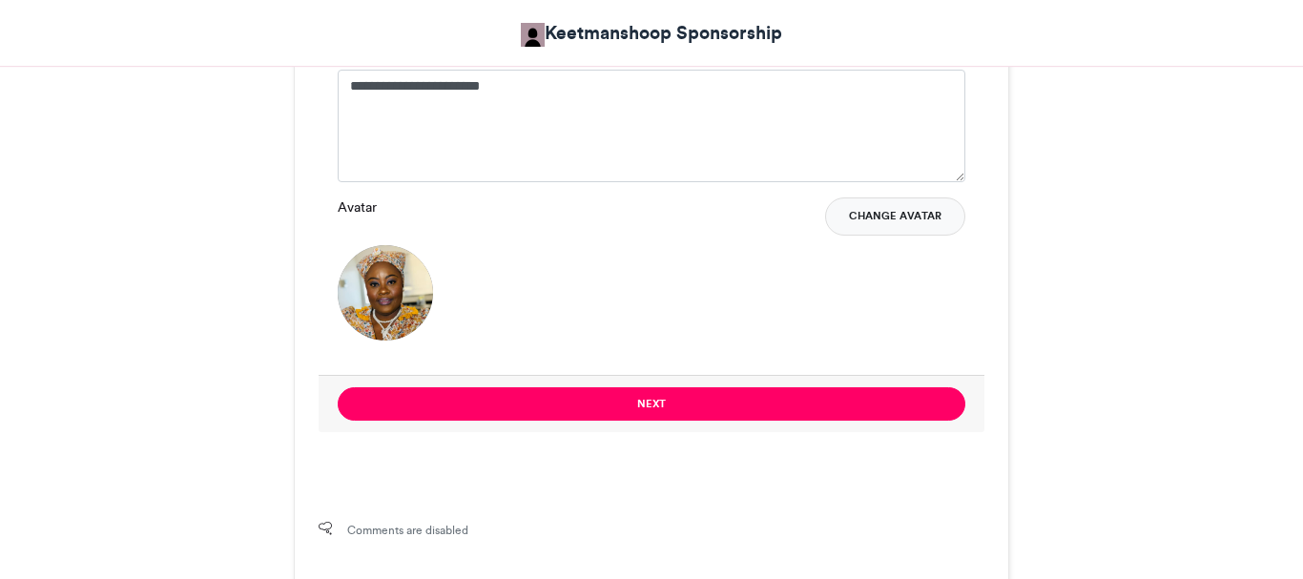
click at [898, 218] on button "Change Avatar" at bounding box center [895, 216] width 140 height 38
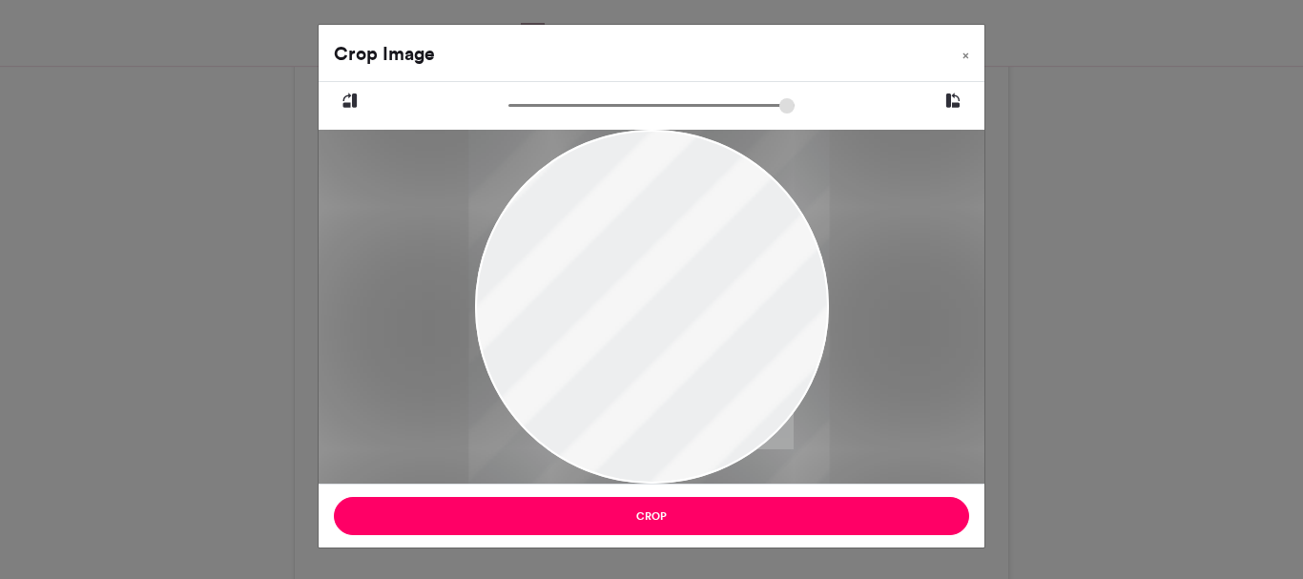
drag, startPoint x: 699, startPoint y: 270, endPoint x: 587, endPoint y: 366, distance: 148.2
click at [587, 366] on div at bounding box center [648, 307] width 361 height 354
click at [964, 50] on span "×" at bounding box center [966, 55] width 7 height 11
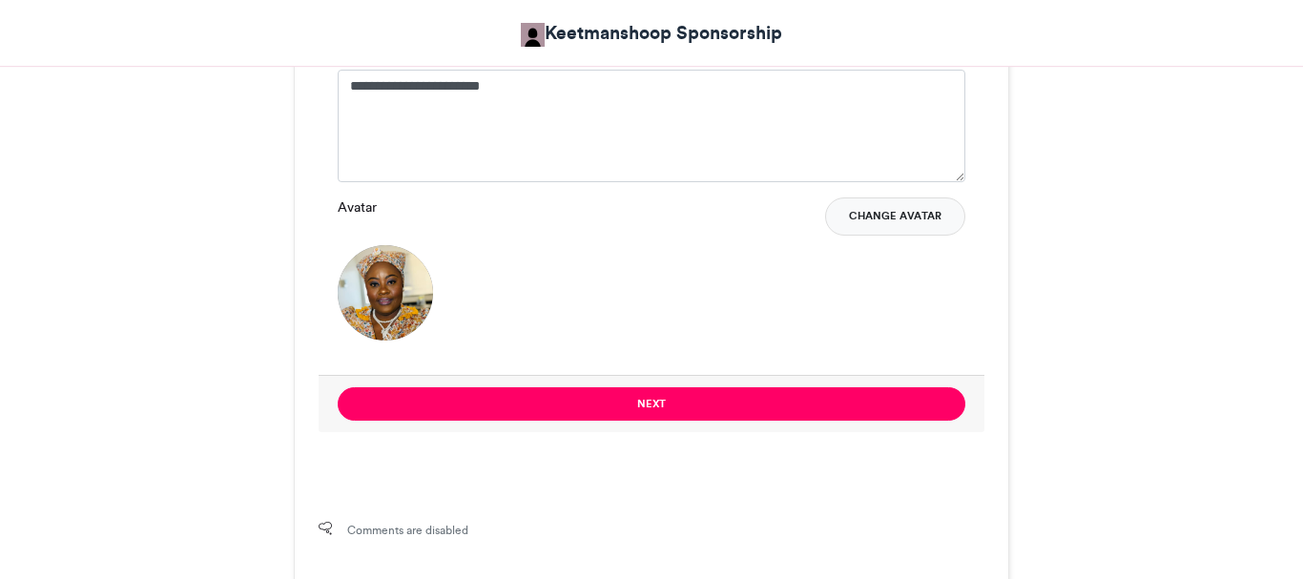
click at [875, 218] on button "Change Avatar" at bounding box center [895, 216] width 140 height 38
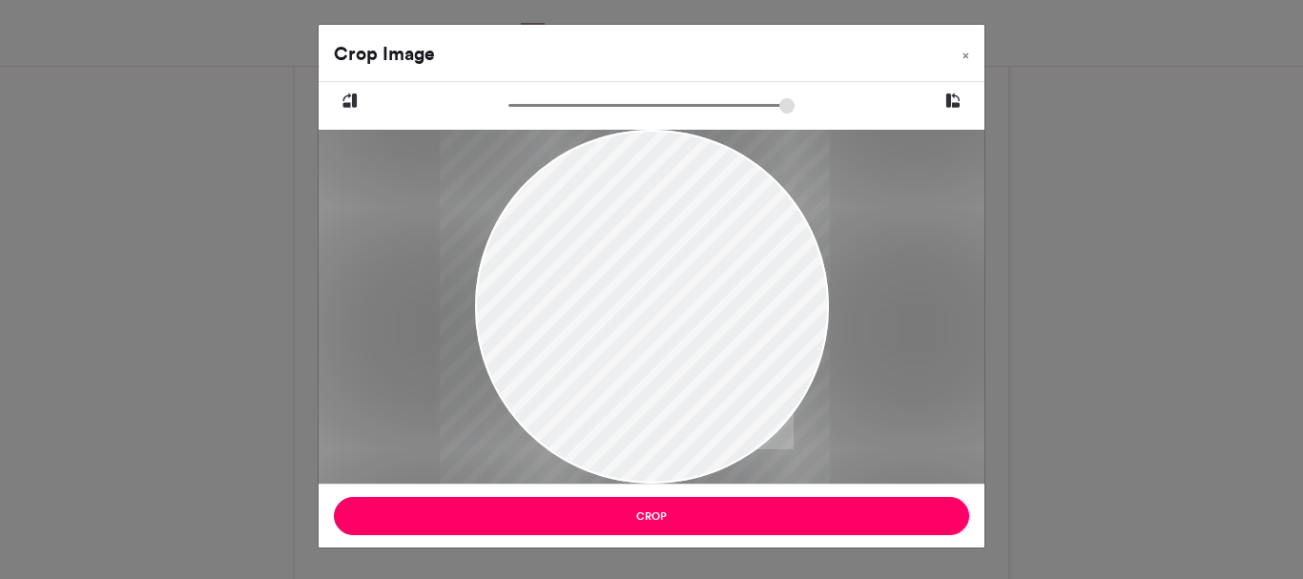
drag, startPoint x: 773, startPoint y: 375, endPoint x: 756, endPoint y: 380, distance: 17.8
click at [756, 380] on div at bounding box center [635, 307] width 390 height 354
drag, startPoint x: 756, startPoint y: 380, endPoint x: 732, endPoint y: 280, distance: 102.0
click at [732, 280] on div at bounding box center [635, 307] width 390 height 354
drag, startPoint x: 612, startPoint y: 242, endPoint x: 607, endPoint y: 272, distance: 30.1
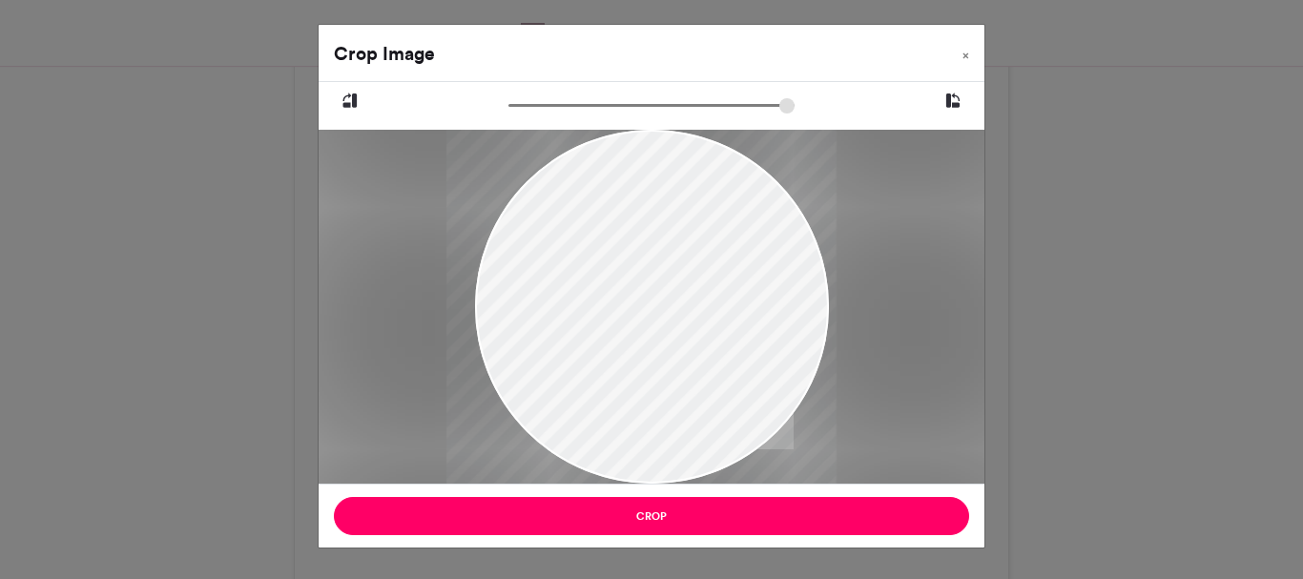
click at [607, 272] on div at bounding box center [641, 307] width 390 height 354
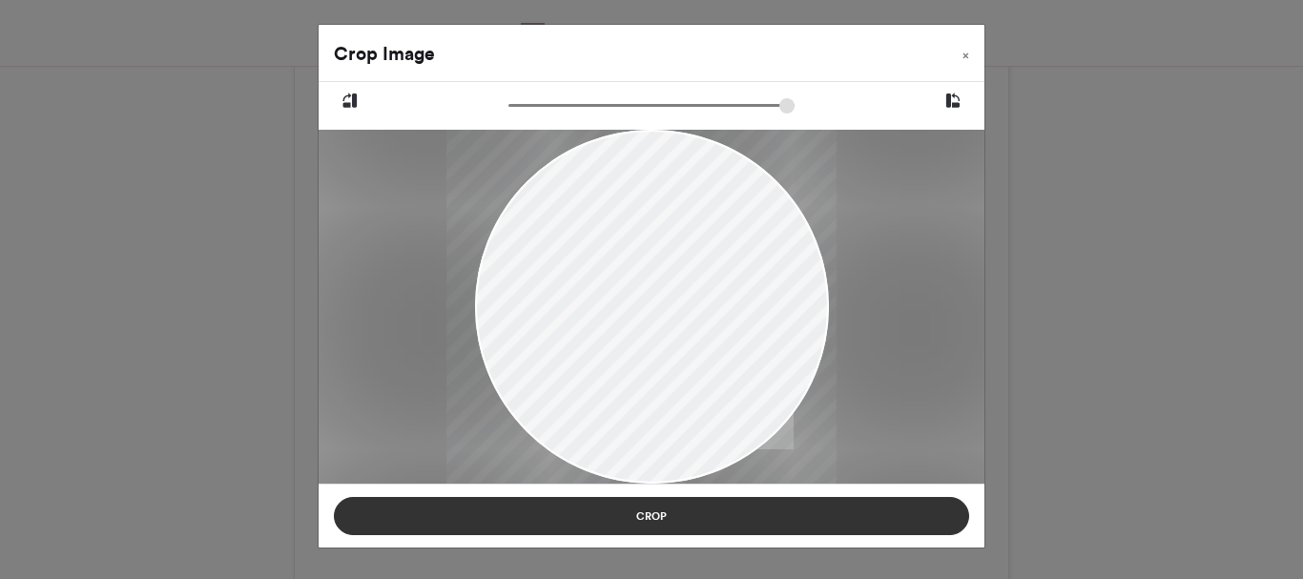
click at [633, 520] on button "Crop" at bounding box center [651, 516] width 635 height 38
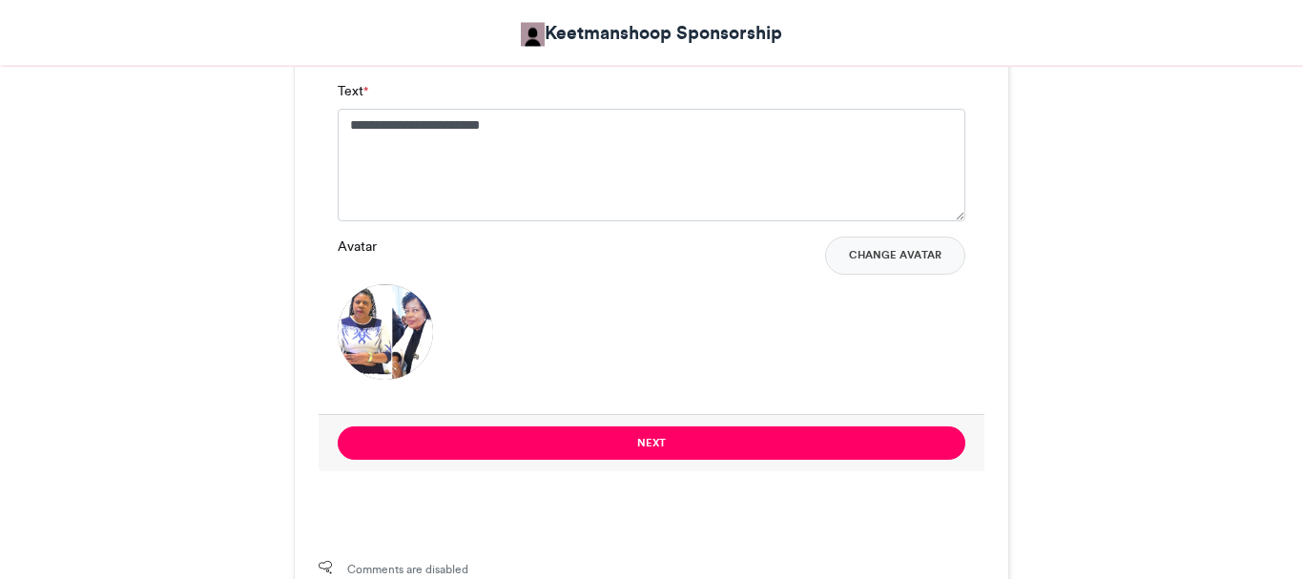
scroll to position [1506, 0]
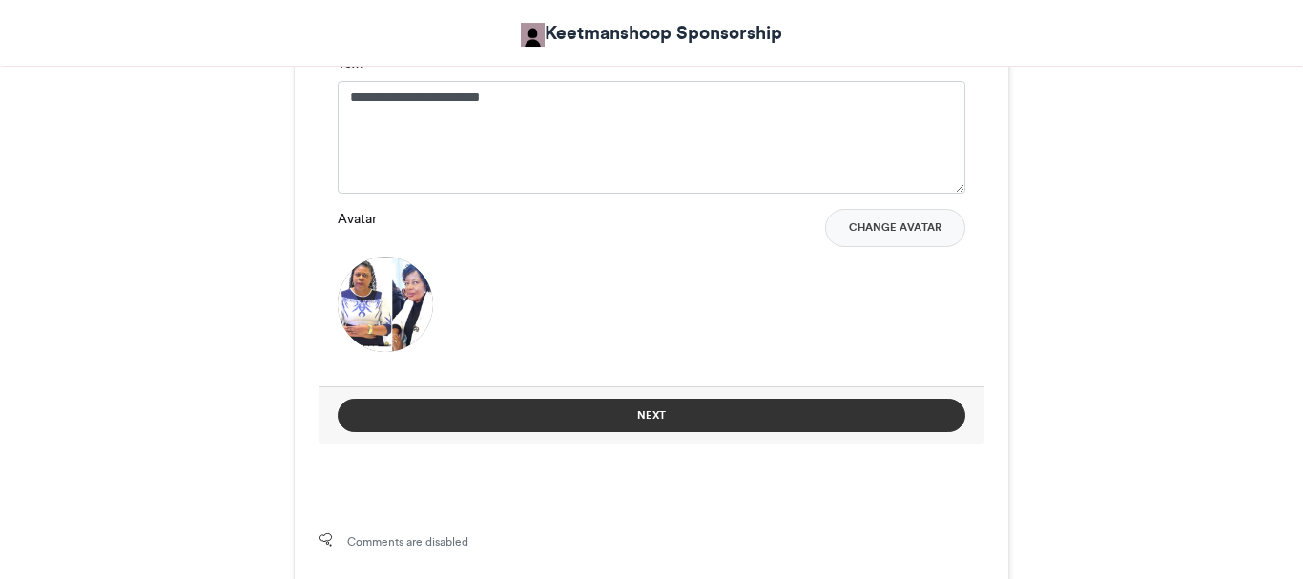
click at [672, 415] on button "Next" at bounding box center [652, 415] width 628 height 33
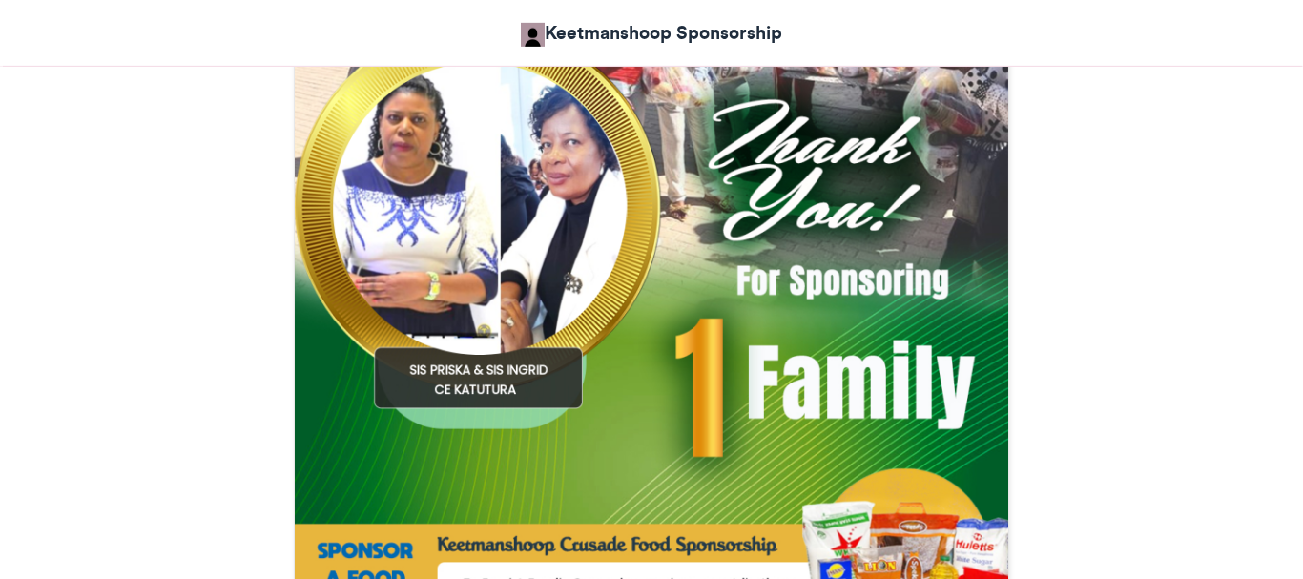
scroll to position [711, 0]
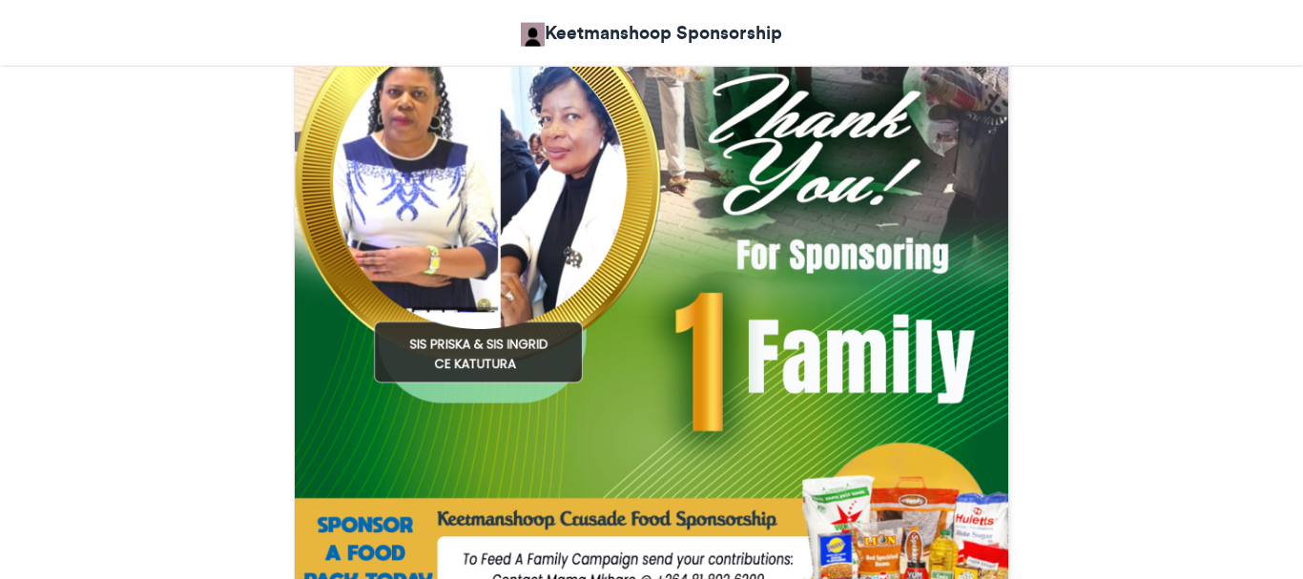
drag, startPoint x: 1301, startPoint y: 372, endPoint x: 1283, endPoint y: 314, distance: 61.0
click at [1283, 314] on div "SPONSORED 1 FAMILY Keetmanshoop Sponsorship [DATE] 85 Views 98 0" at bounding box center [651, 205] width 1303 height 1310
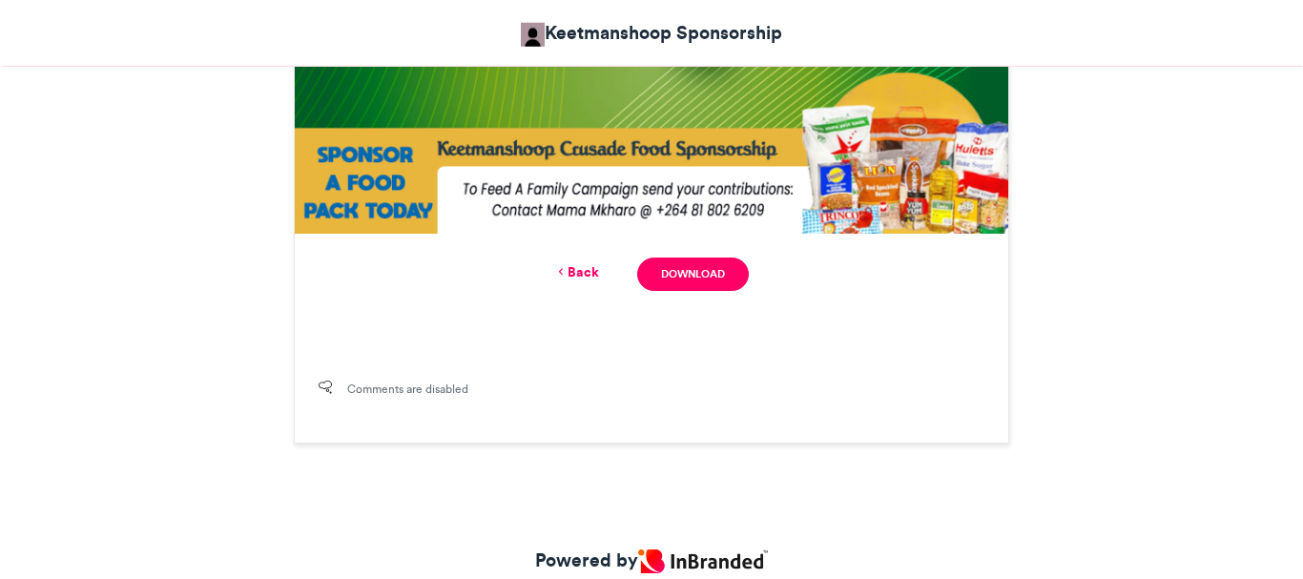
scroll to position [1087, 0]
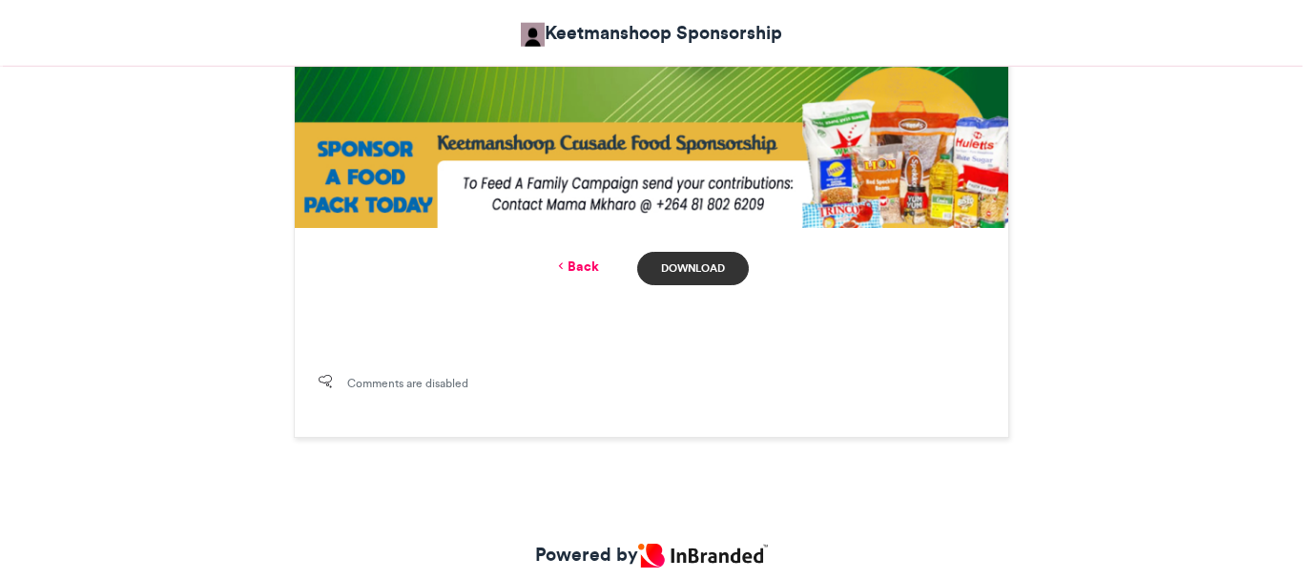
click at [679, 273] on link "Download" at bounding box center [693, 268] width 112 height 33
